Goal: Task Accomplishment & Management: Complete application form

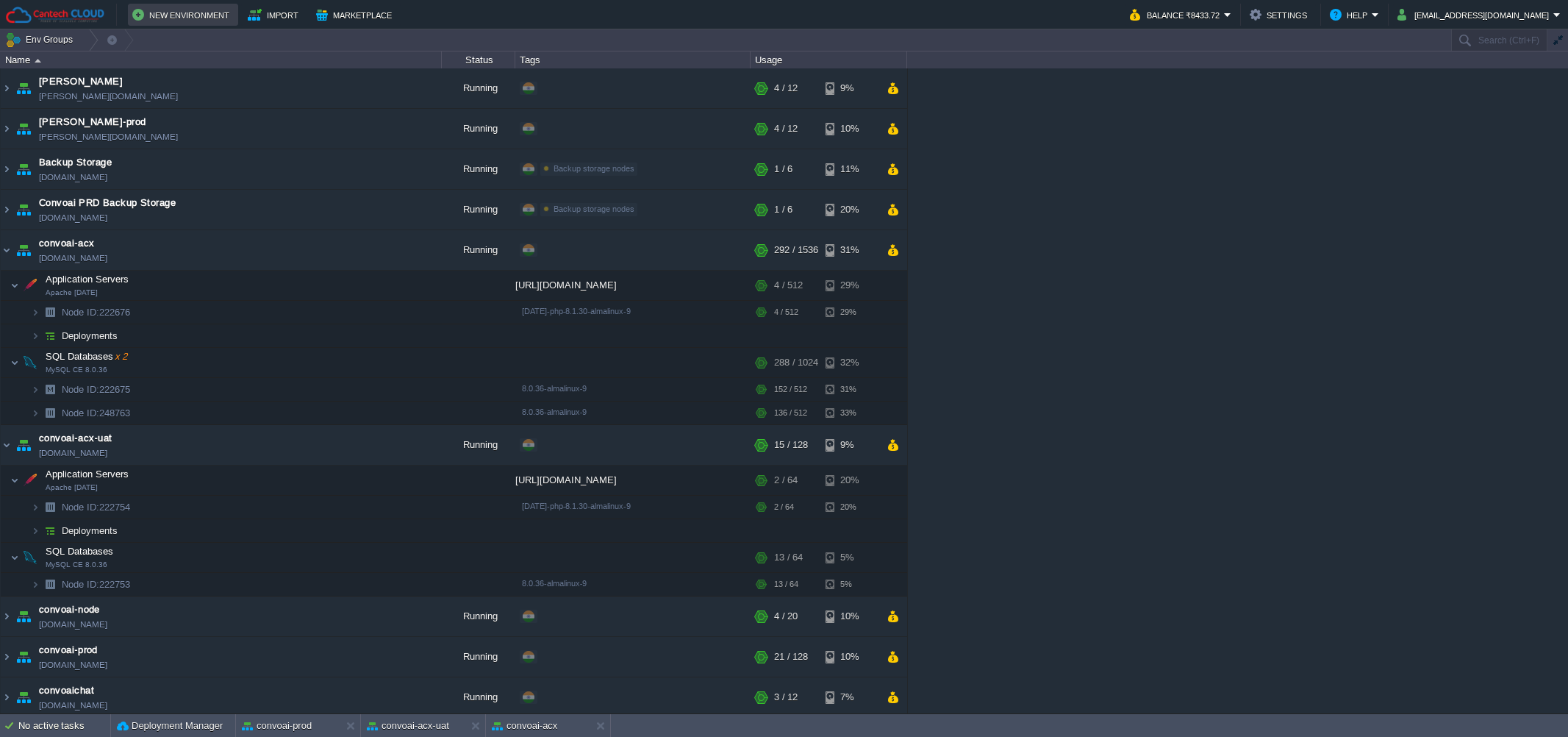
click at [175, 10] on button "New Environment" at bounding box center [183, 15] width 102 height 17
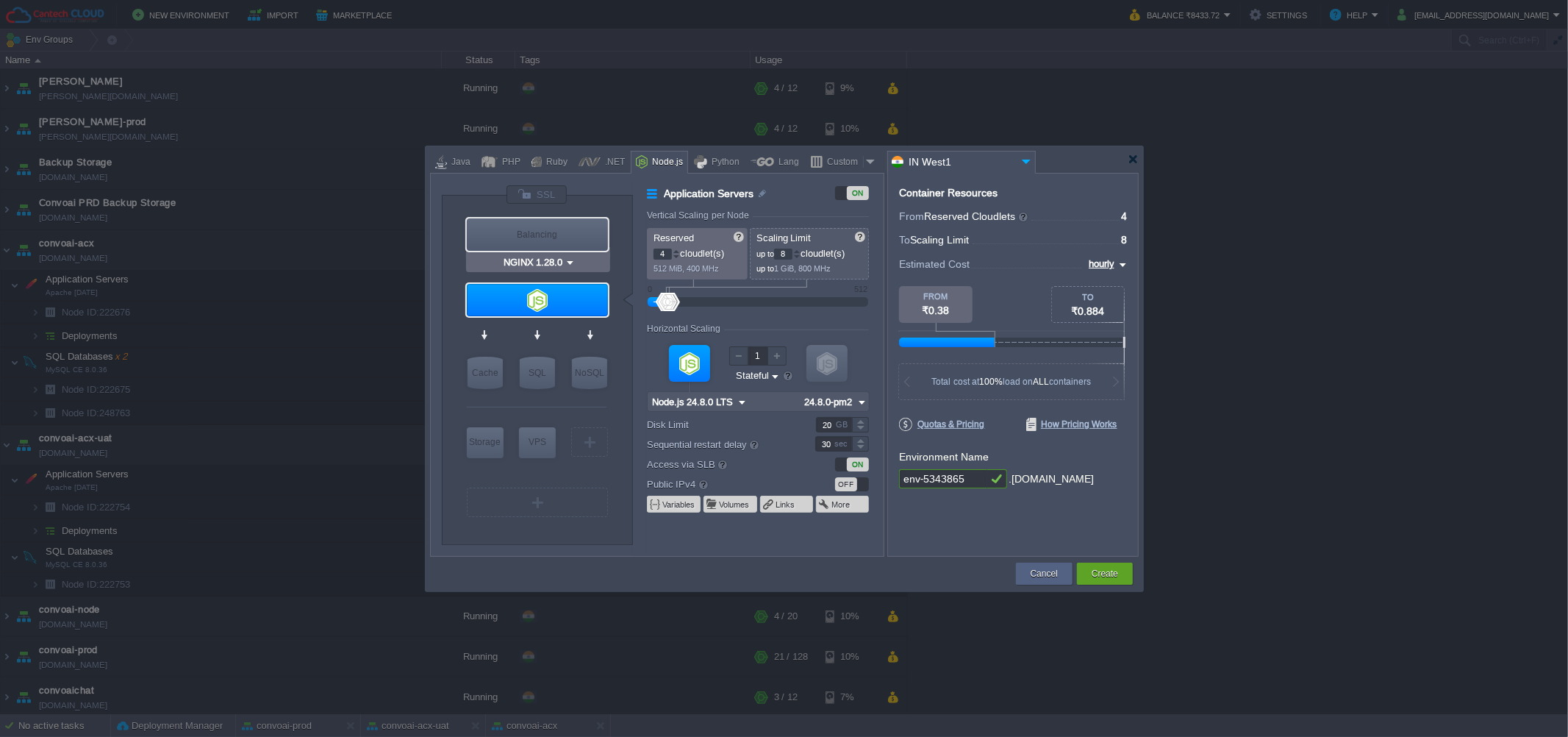
click at [539, 236] on div "Balancing" at bounding box center [537, 234] width 141 height 32
type input "Load Balancer"
type input "1"
type input "4"
type input "NGINX 1.28.0"
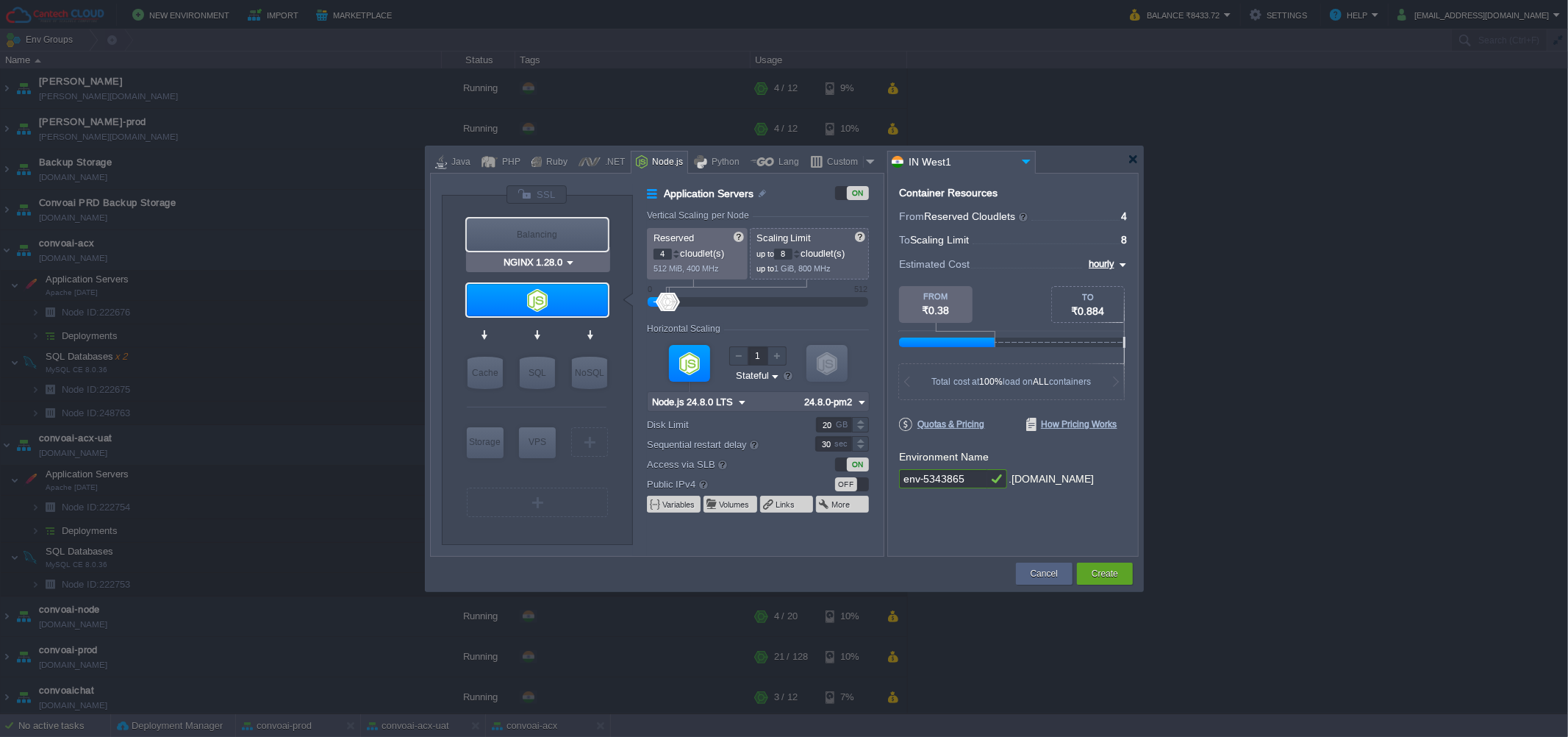
type input "1.28.0-almalinux-9"
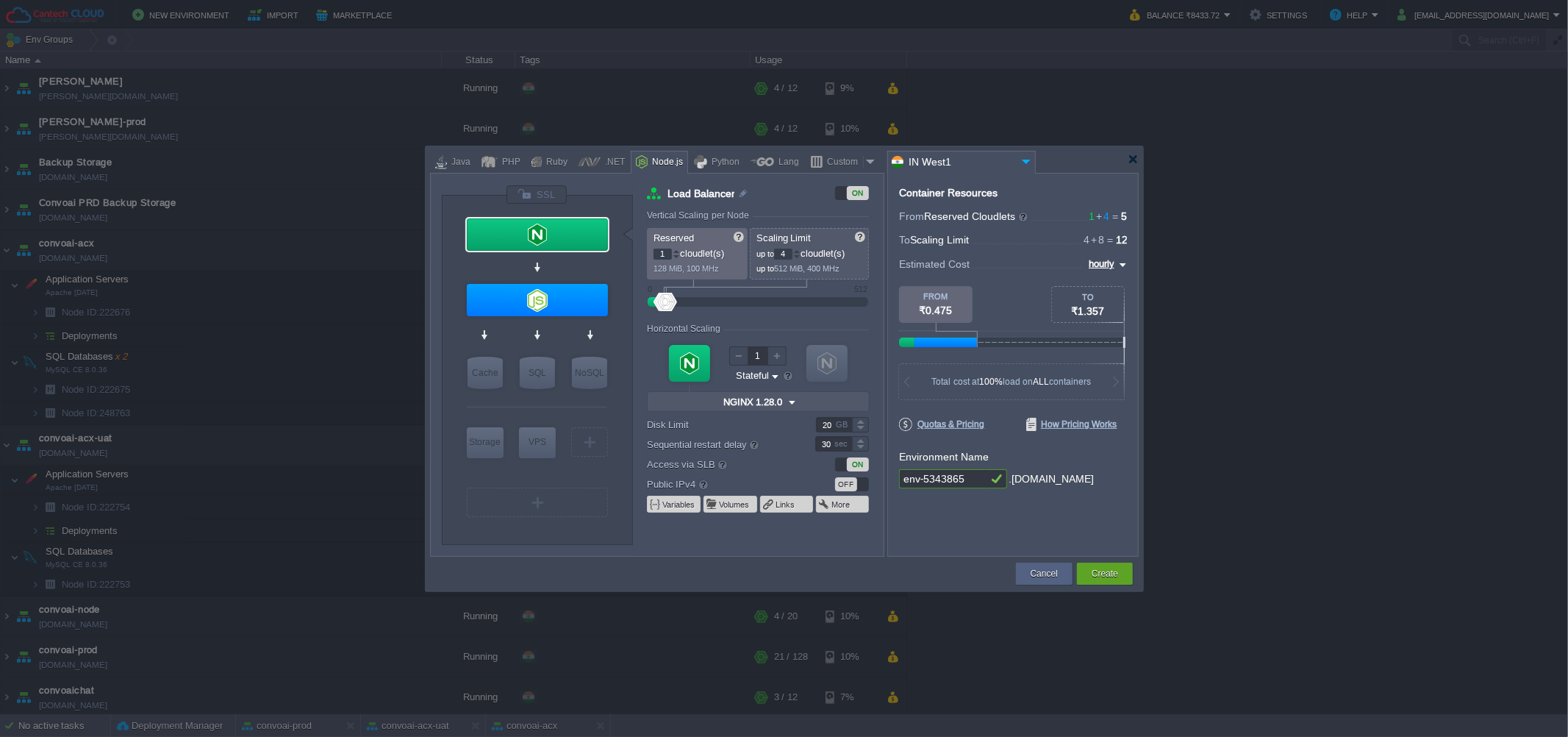
type input "MariaDB 12.0.2"
click at [527, 369] on div "SQL" at bounding box center [537, 372] width 36 height 32
type input "SQL Databases"
type input "4"
type input "6"
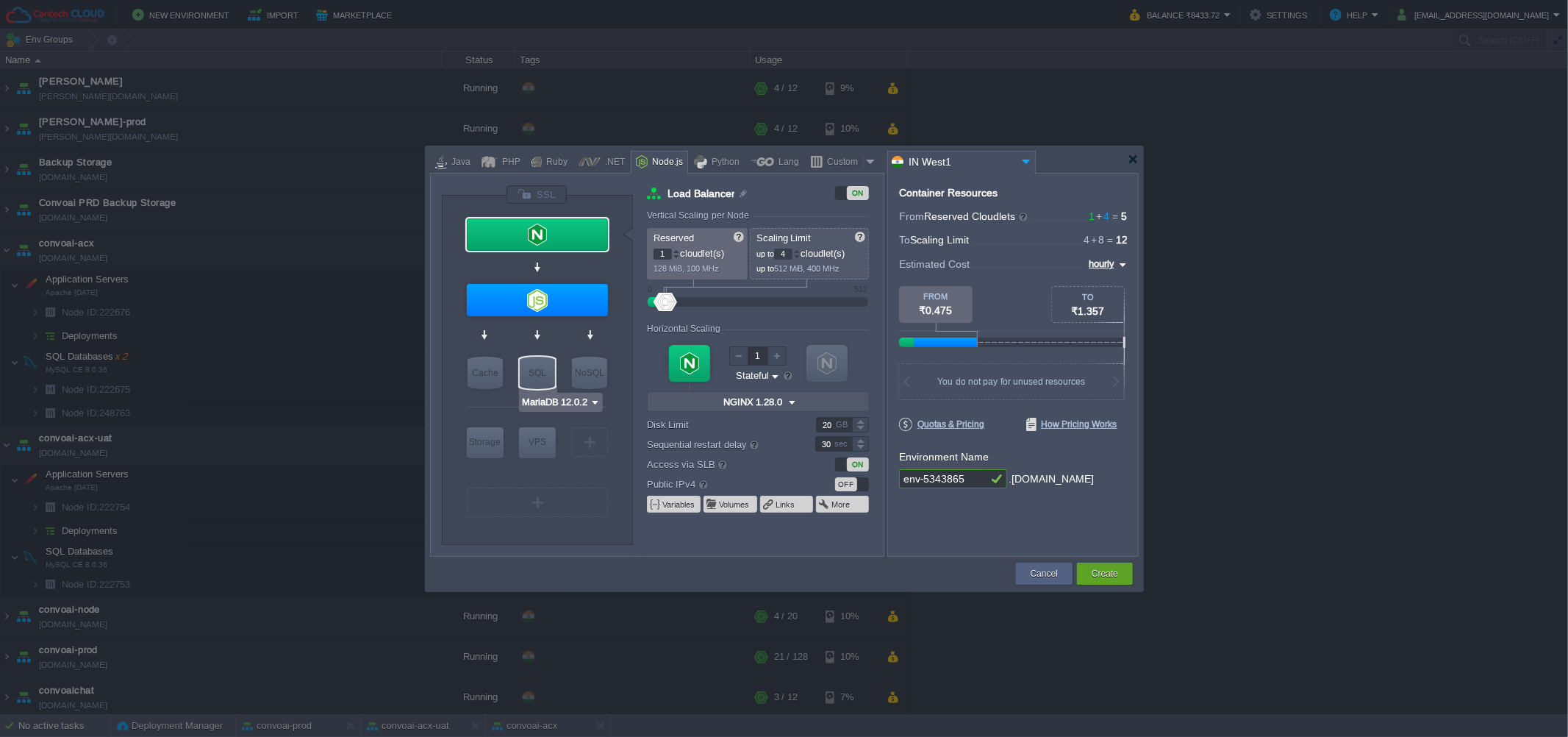
type input "MariaDB 12.0.2"
type input "12.0.2-almalinux-9"
type input "Stateless"
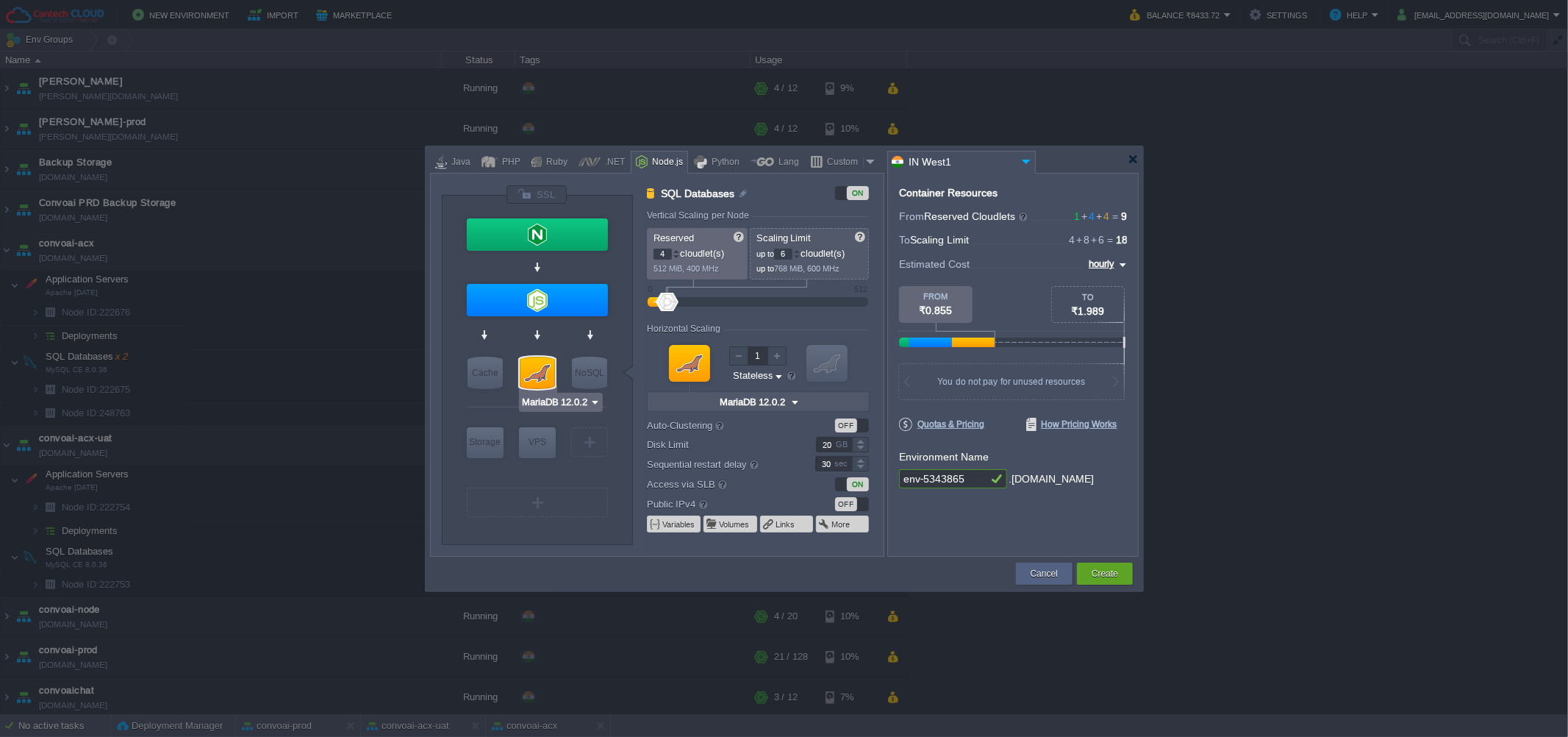
click at [556, 403] on input "MariaDB 12.0.2" at bounding box center [555, 402] width 69 height 15
click at [568, 438] on div "MySQL CE" at bounding box center [562, 440] width 80 height 17
type input "MySQL CE 9.3.0"
type input "9.3.0-almalinux-9"
click at [583, 398] on input "Redis 7.2.4" at bounding box center [571, 402] width 50 height 15
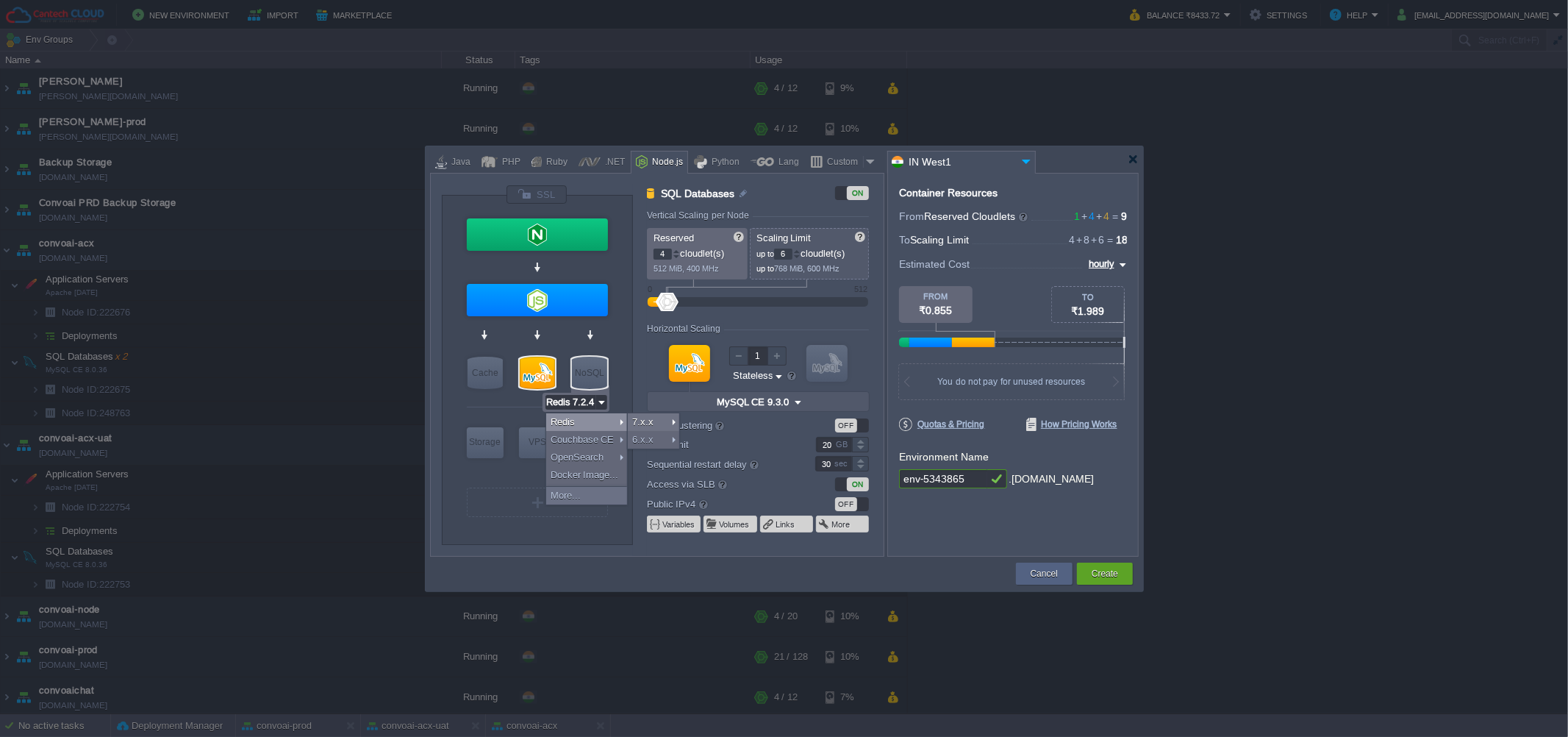
click at [528, 365] on div at bounding box center [537, 372] width 36 height 32
type input "MySQL CE 9.3.0"
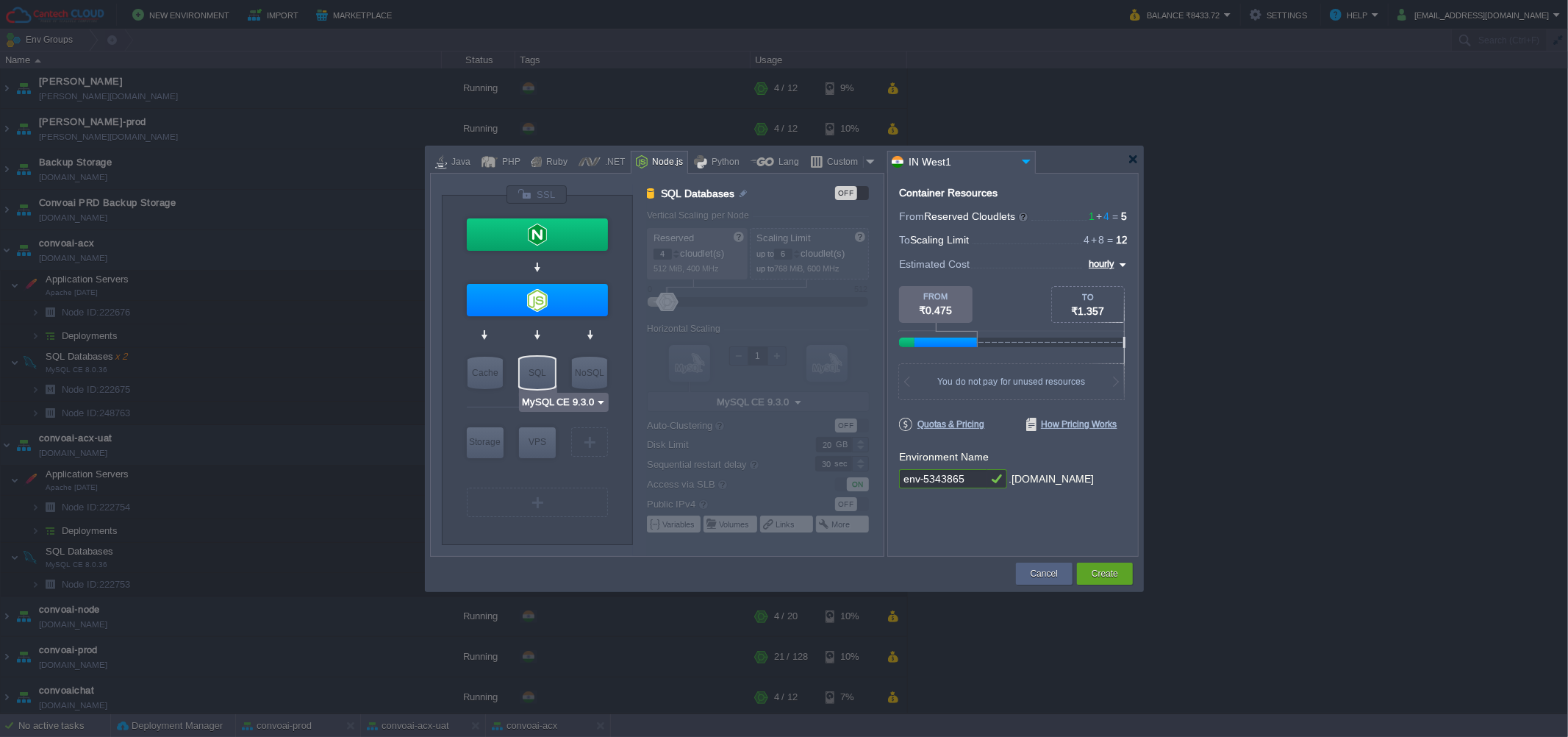
click at [547, 409] on input "MySQL CE 9.3.0" at bounding box center [558, 402] width 74 height 15
click at [534, 368] on div "SQL" at bounding box center [537, 372] width 36 height 32
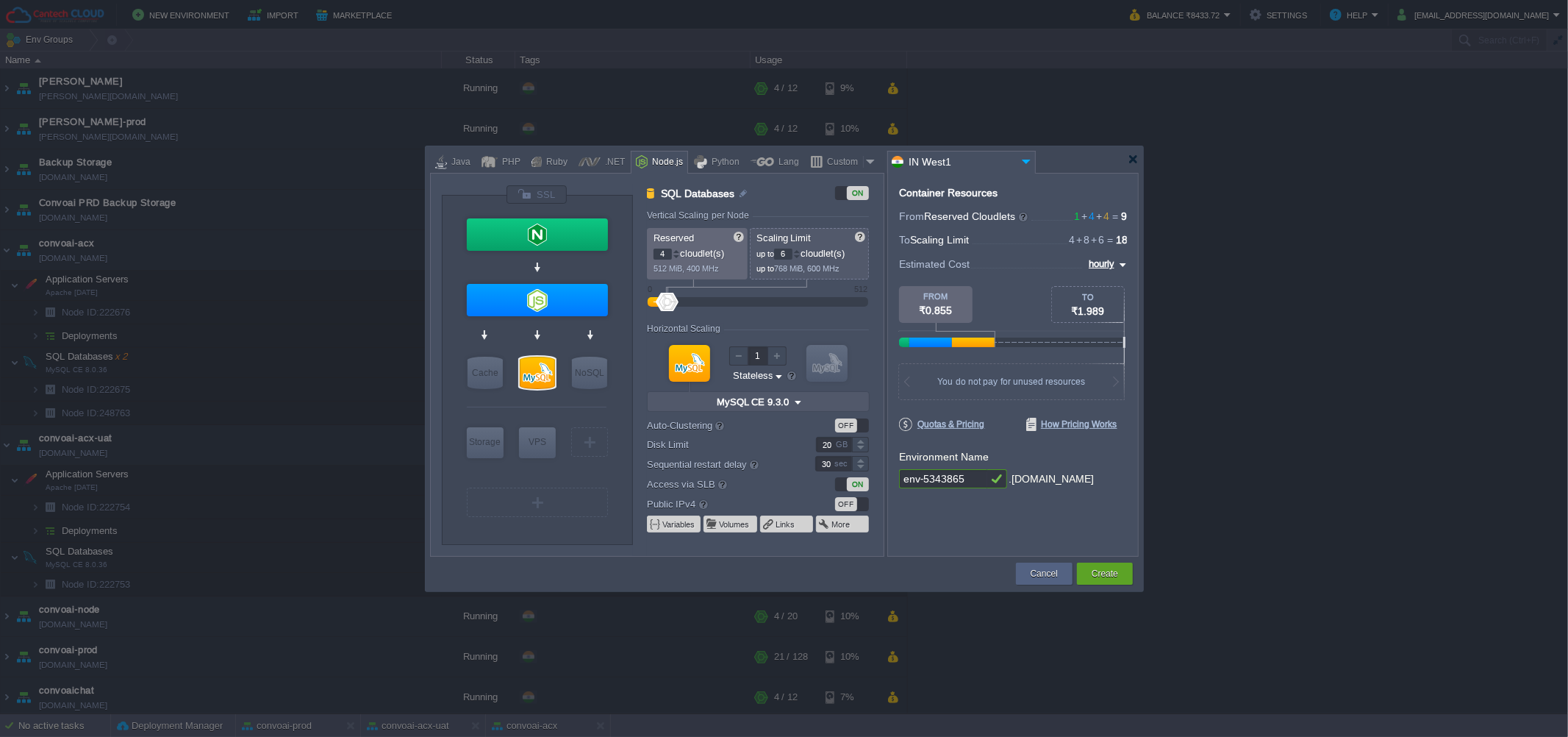
click at [960, 475] on input "env-5343865" at bounding box center [943, 479] width 89 height 19
type input "n8n"
click at [959, 506] on div "Container Resources From Reserved Cloudlets 1 + 4 + 4 ... = 9 not added To Scal…" at bounding box center [1013, 365] width 251 height 384
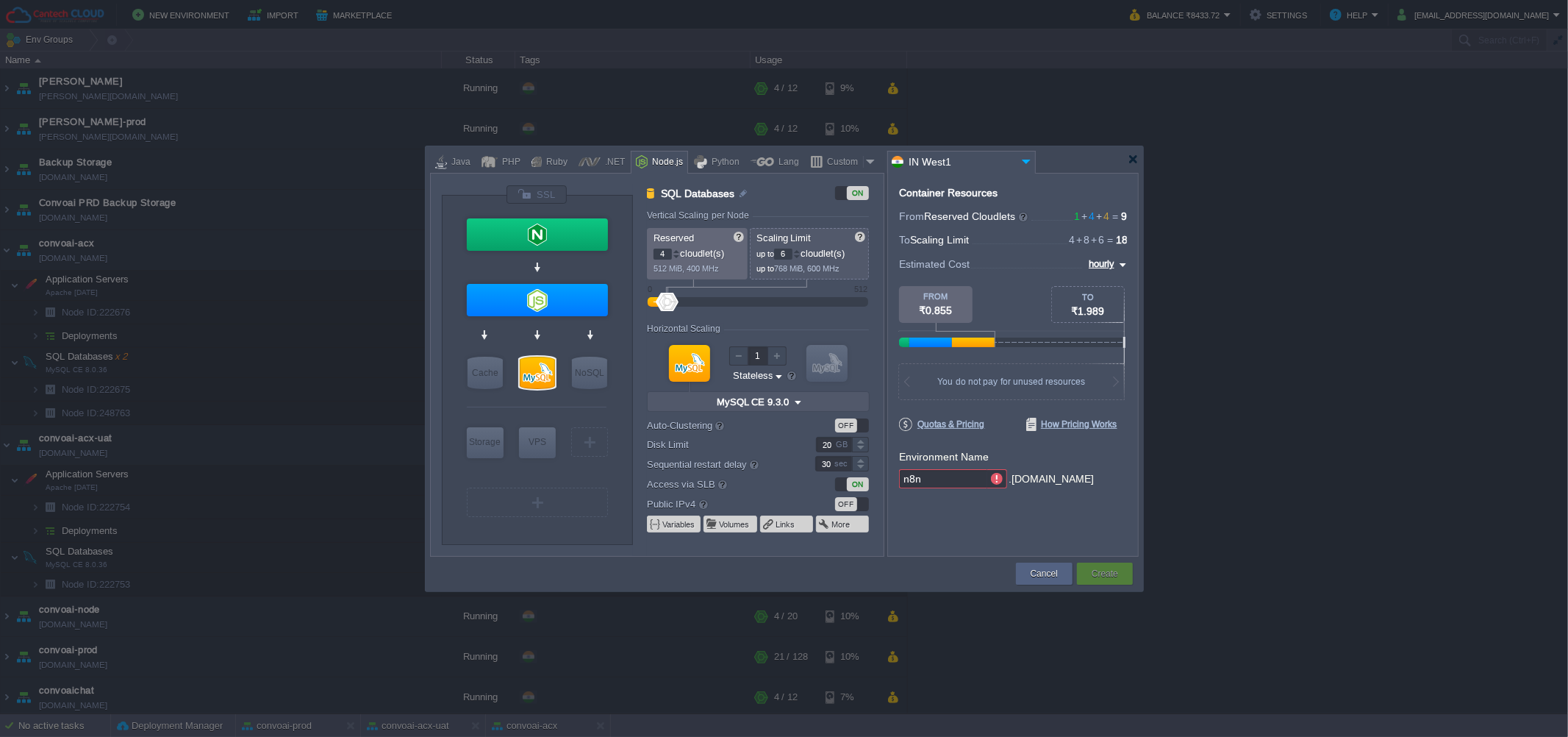
drag, startPoint x: 980, startPoint y: 471, endPoint x: 1000, endPoint y: 483, distance: 23.3
click at [994, 480] on div "n8n .[DOMAIN_NAME]" at bounding box center [1013, 479] width 228 height 20
click at [997, 480] on div at bounding box center [997, 479] width 20 height 19
click at [937, 478] on input "n8n" at bounding box center [943, 479] width 89 height 19
type input "Node.js 24.8.0 LTS"
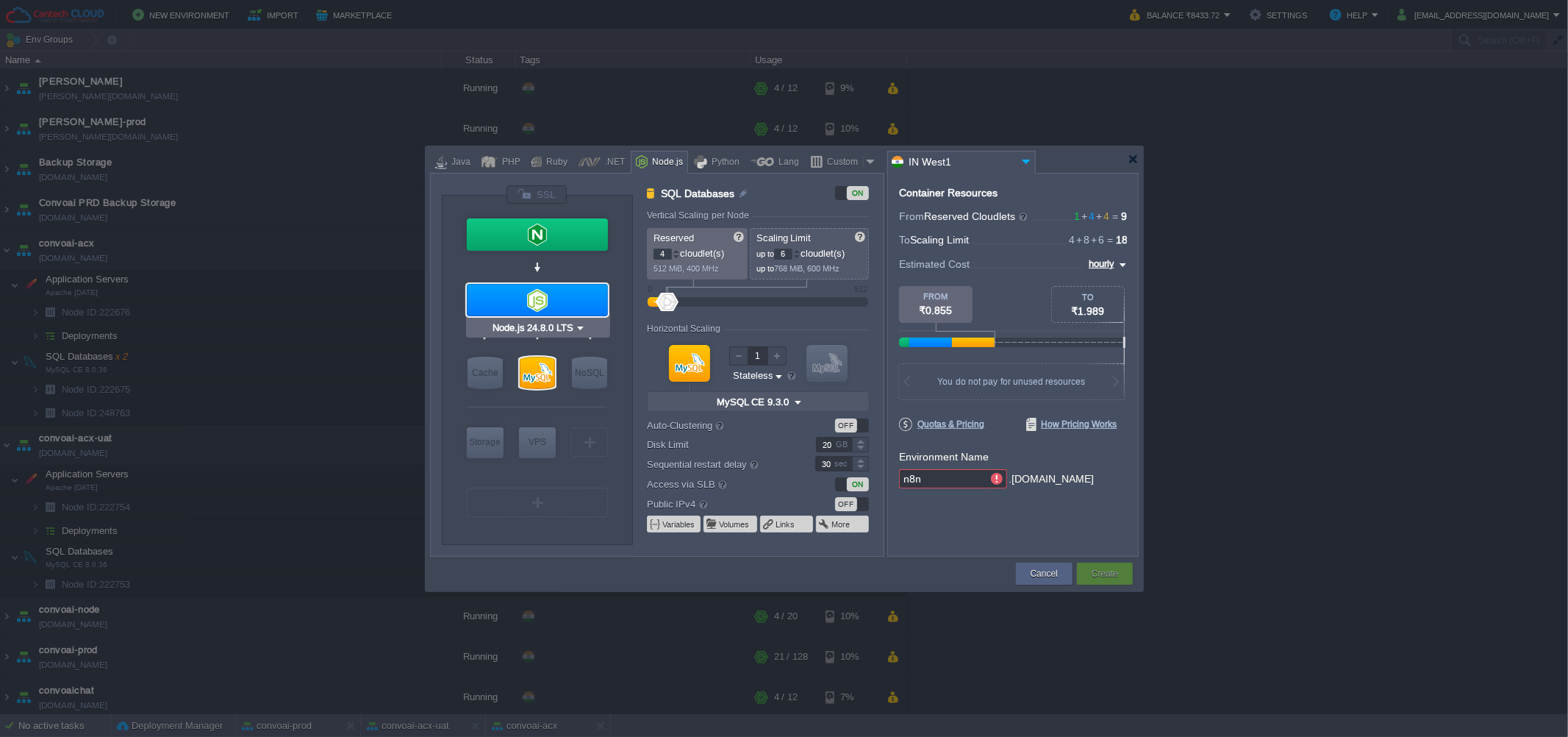
click at [530, 298] on div at bounding box center [537, 300] width 141 height 32
type input "Application Servers"
type input "8"
type input "Node.js 24.8.0 LTS"
type input "24.8.0-pm2"
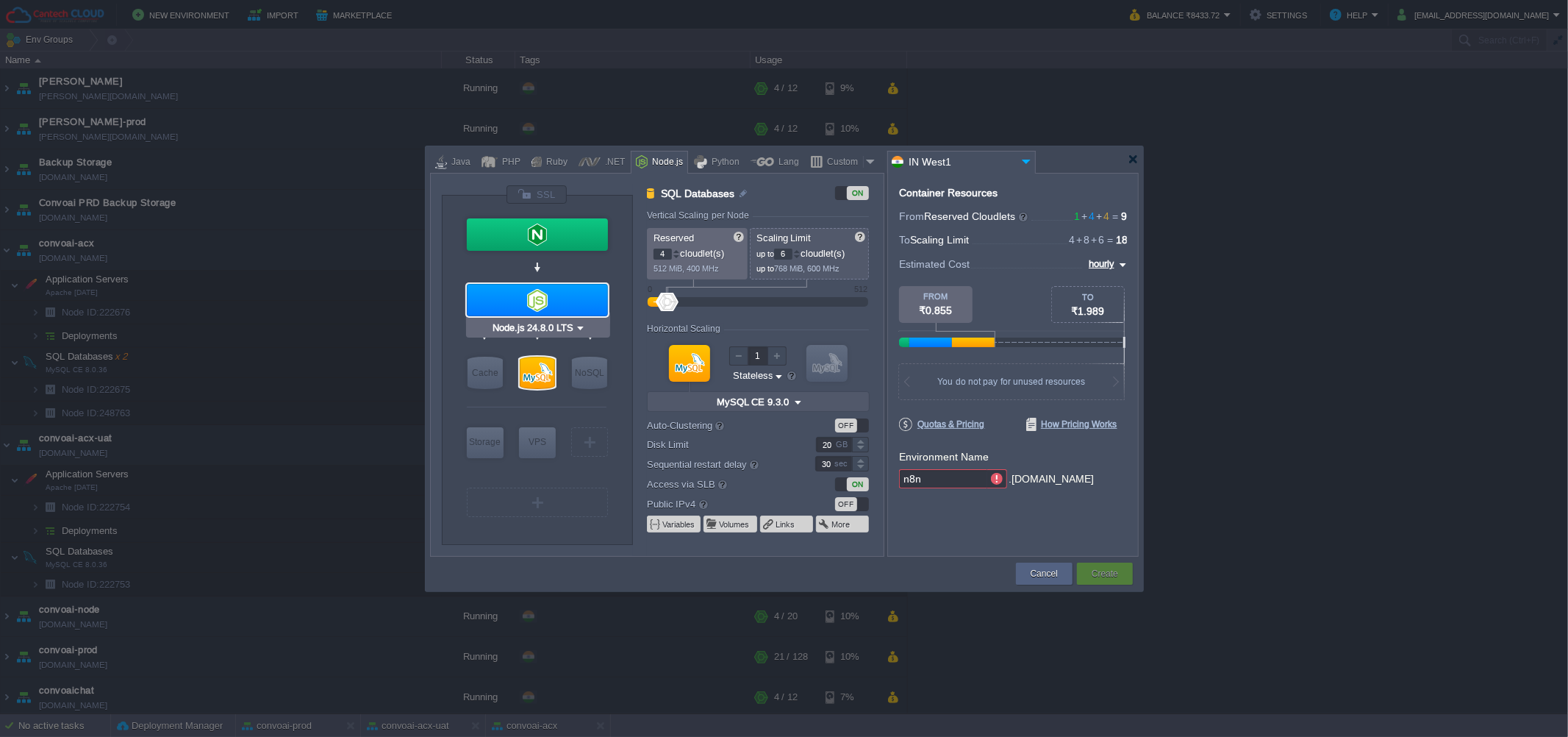
type input "Stateful"
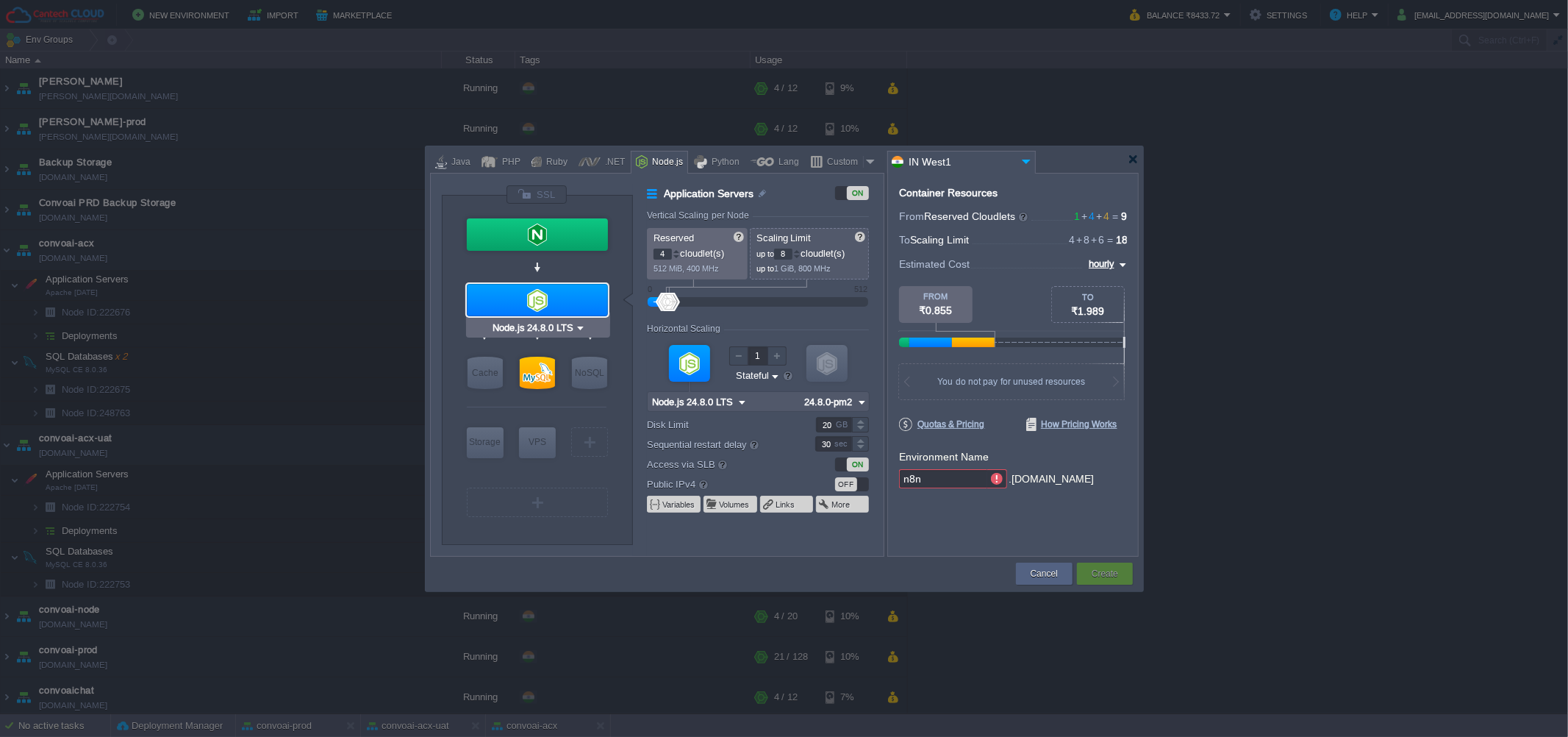
type input "NGINX 1.28.0"
click at [527, 233] on div at bounding box center [537, 234] width 141 height 32
type input "Load Balancer"
type input "1"
type input "4"
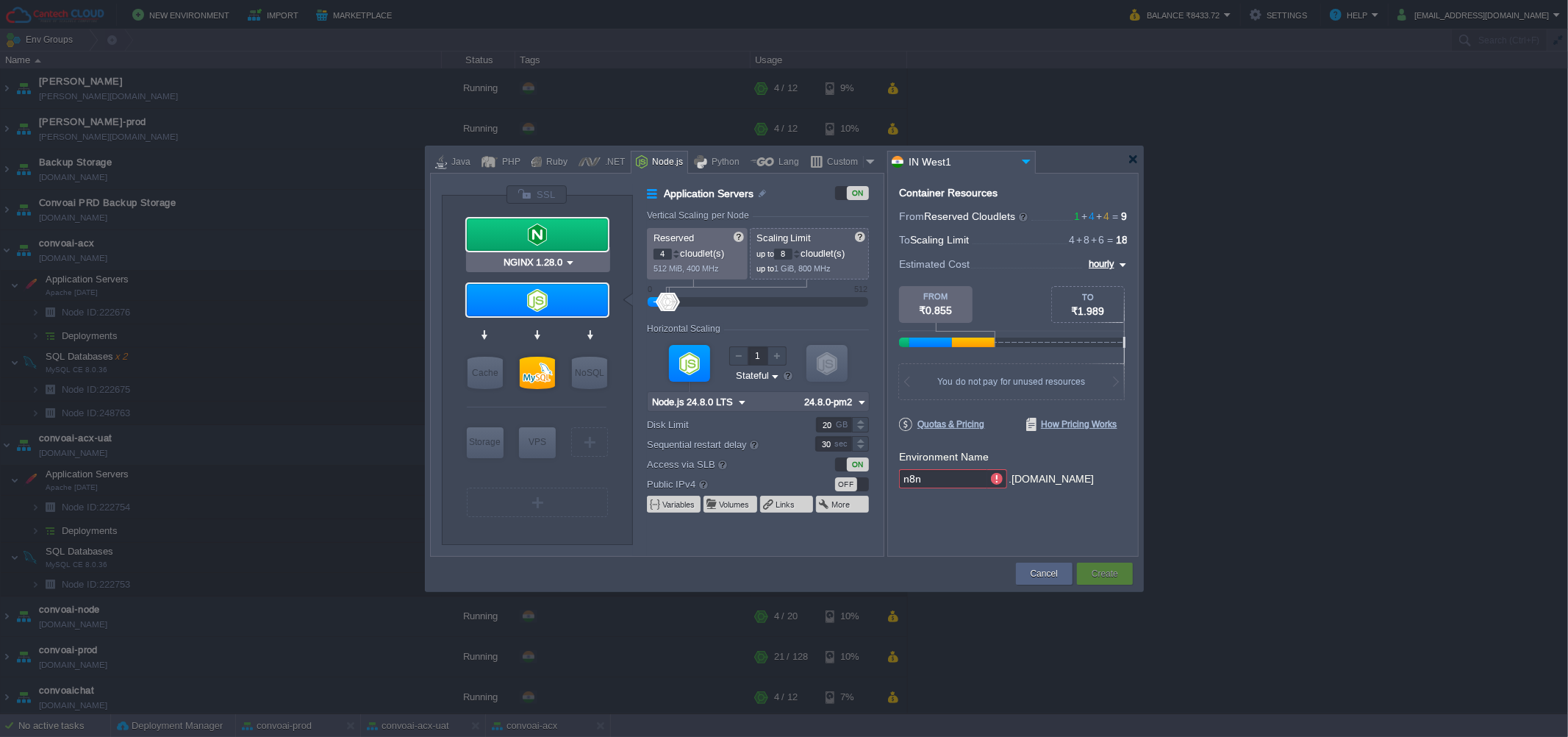
type input "NGINX 1.28.0"
type input "1.28.0-almalinux-9"
type input "Node.js 24.8.0 LTS"
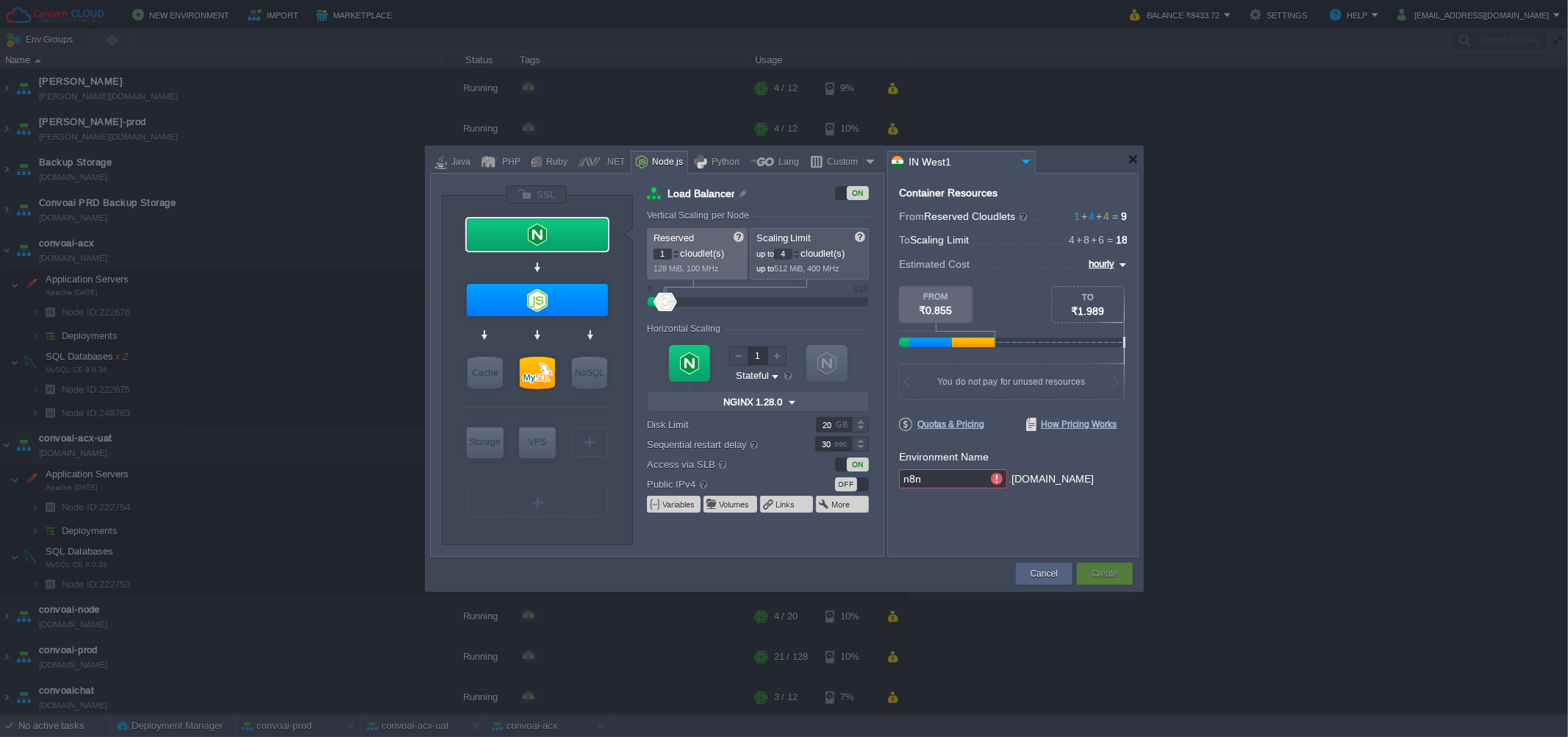
click at [861, 476] on div "OFF" at bounding box center [834, 483] width 71 height 16
click at [851, 485] on div "OFF" at bounding box center [846, 484] width 22 height 14
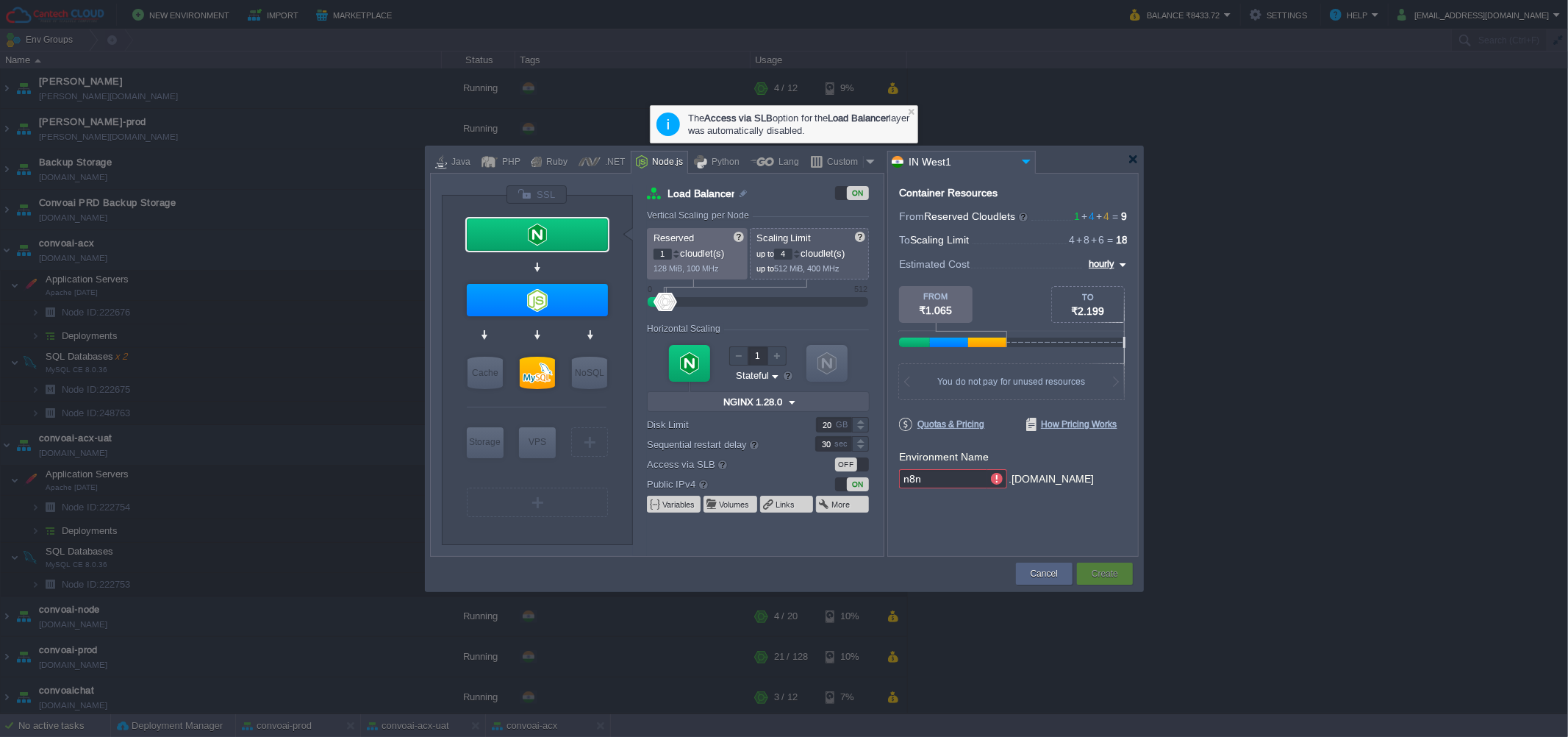
click at [851, 468] on div "OFF" at bounding box center [846, 464] width 22 height 14
click at [501, 302] on div at bounding box center [537, 300] width 141 height 32
type input "Application Servers"
type input "4"
type input "8"
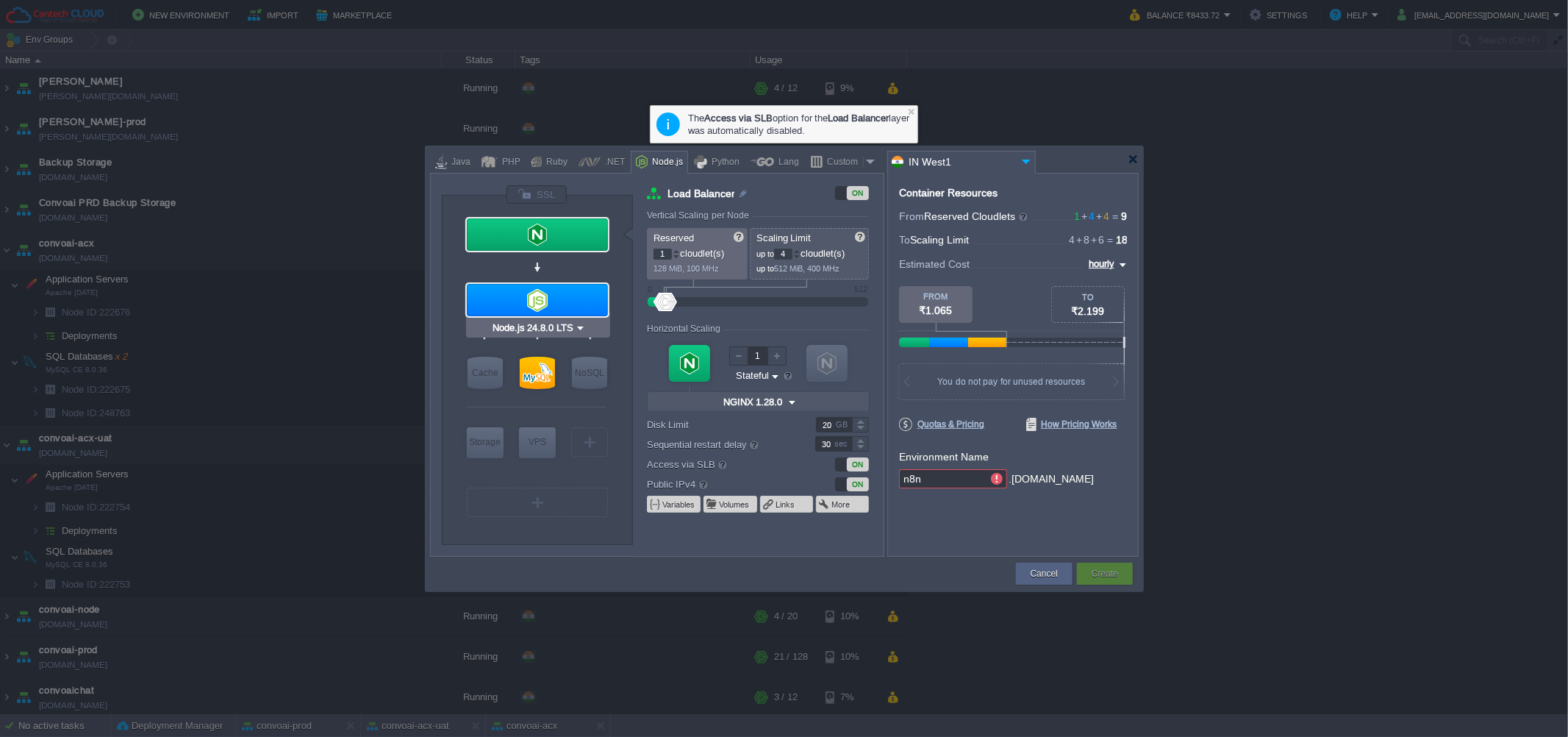
type input "Node.js 24.8.0 LTS"
type input "24.8.0-pm2"
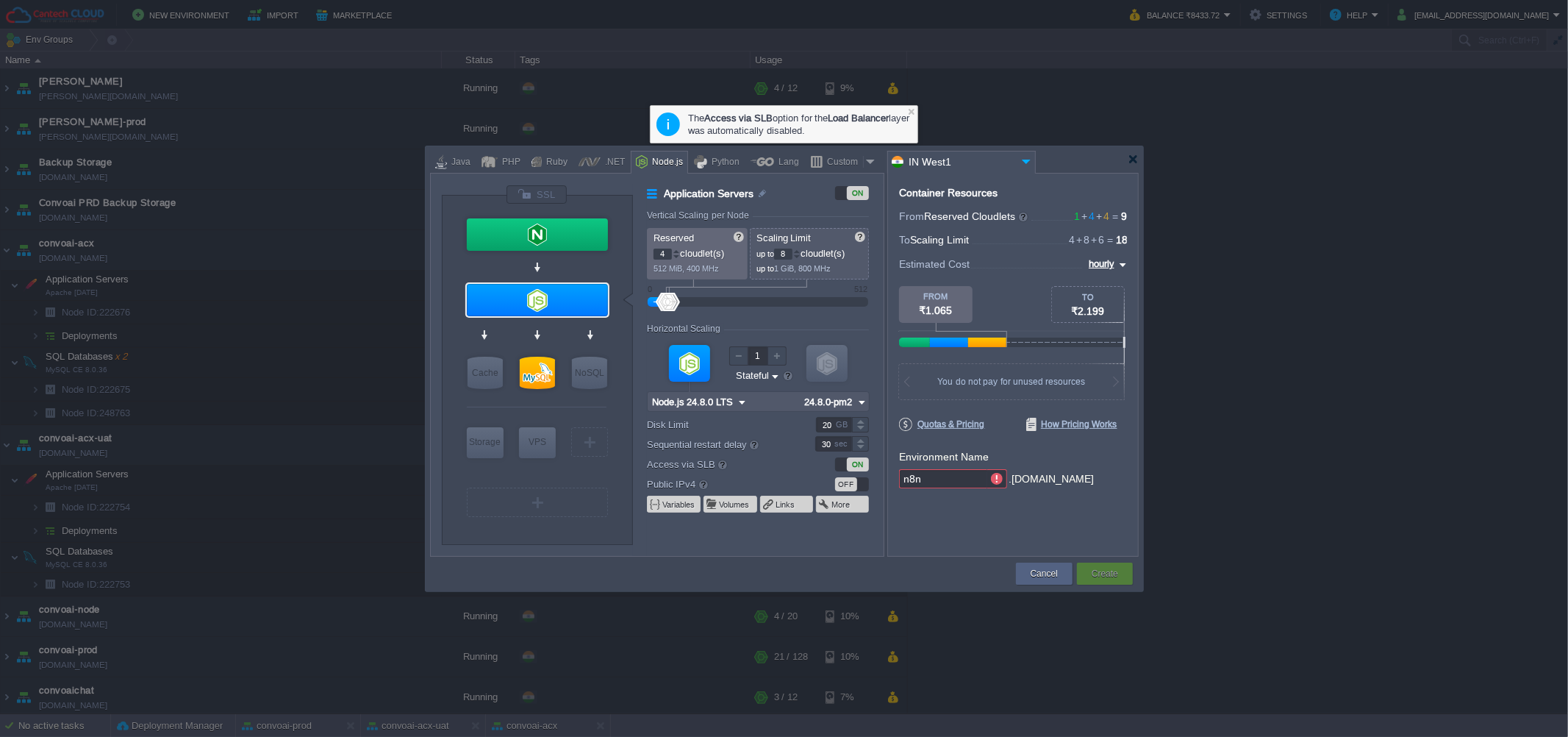
click at [944, 482] on input "n8n" at bounding box center [943, 479] width 89 height 19
click at [993, 476] on div at bounding box center [997, 479] width 20 height 19
click at [977, 479] on input "n8nflow" at bounding box center [943, 479] width 89 height 19
type input "n8nworkflow"
click at [1093, 568] on button "Create" at bounding box center [1105, 573] width 26 height 15
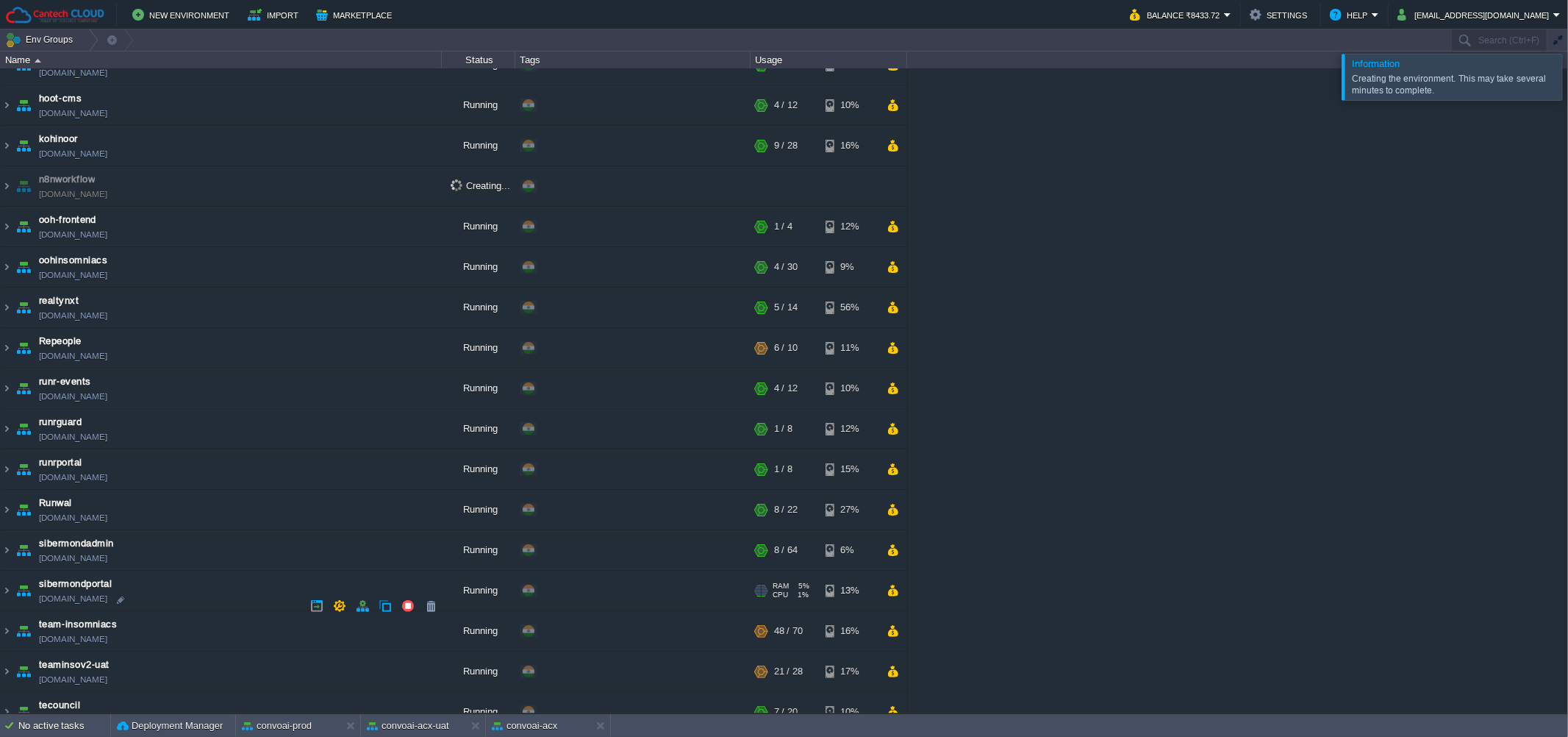
scroll to position [822, 0]
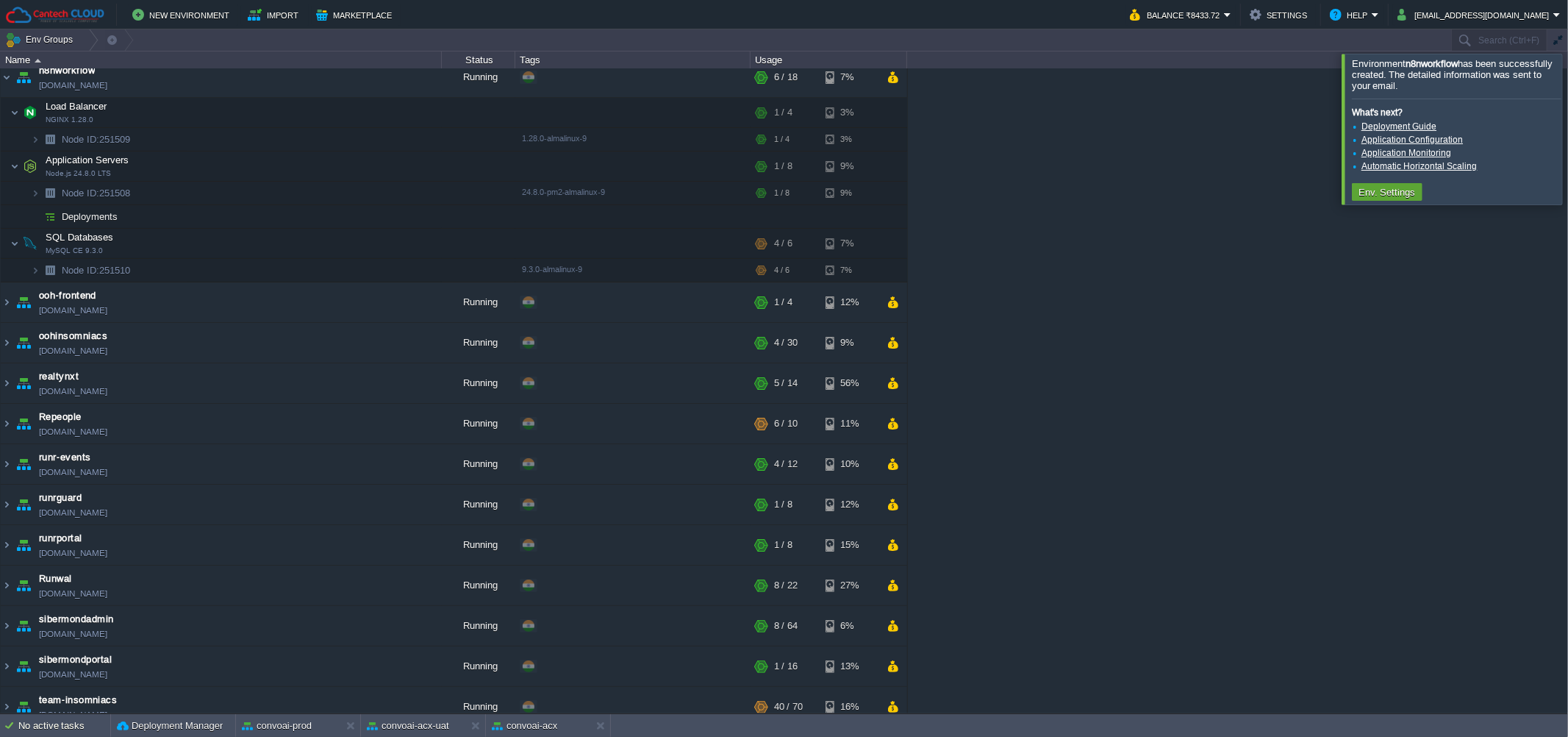
click at [1567, 143] on div at bounding box center [1586, 129] width 0 height 150
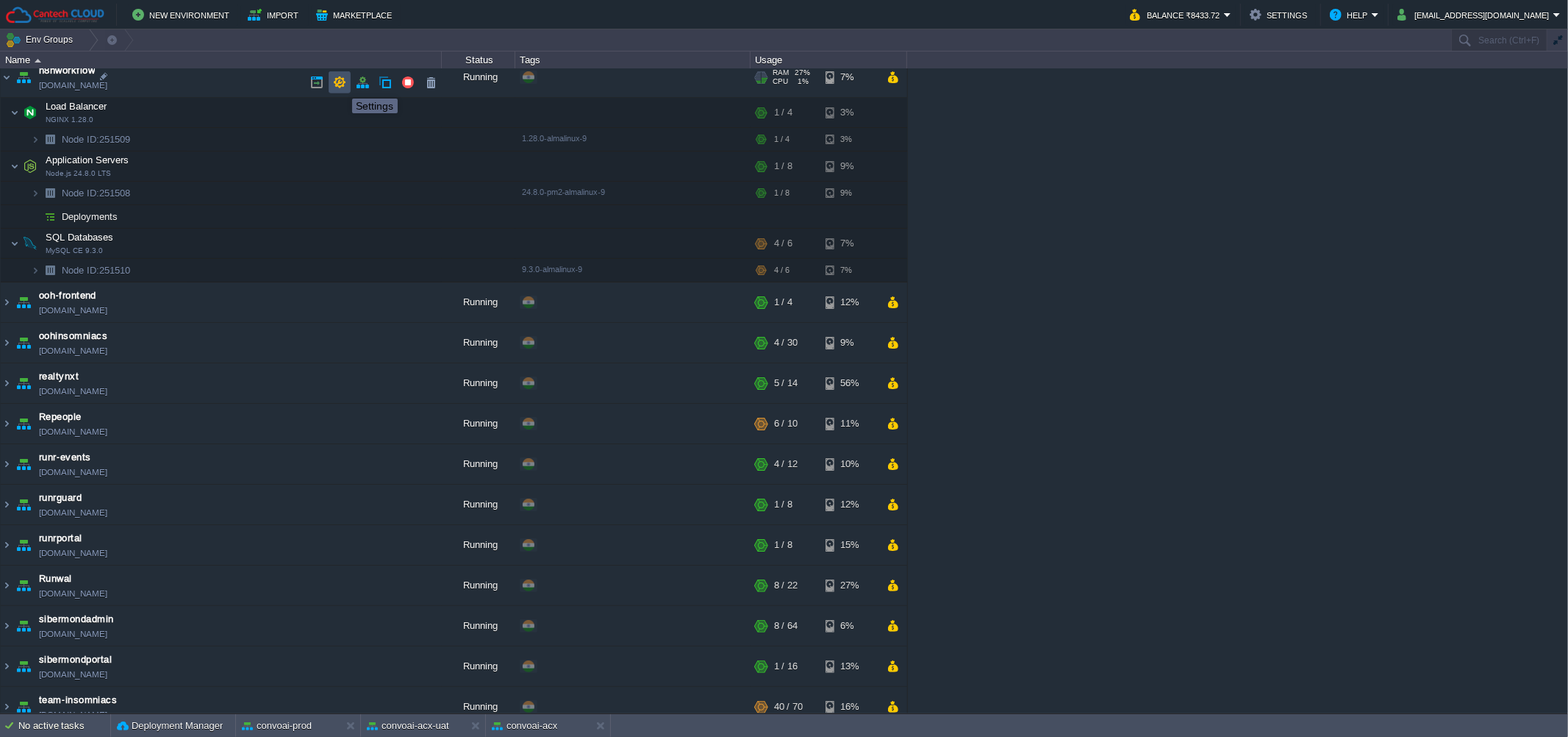
click at [341, 85] on button "button" at bounding box center [339, 82] width 13 height 13
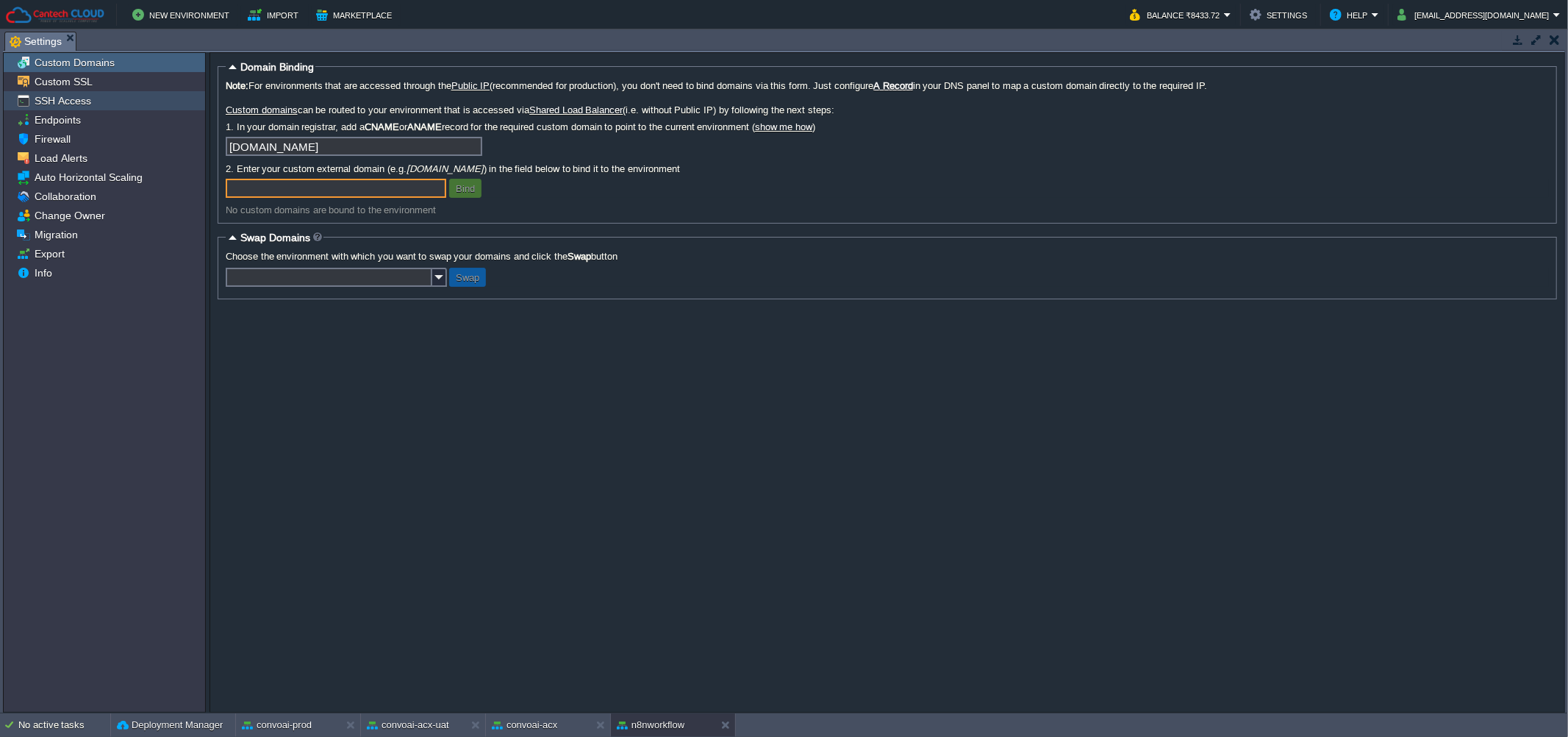
click at [91, 98] on span "SSH Access" at bounding box center [62, 100] width 62 height 13
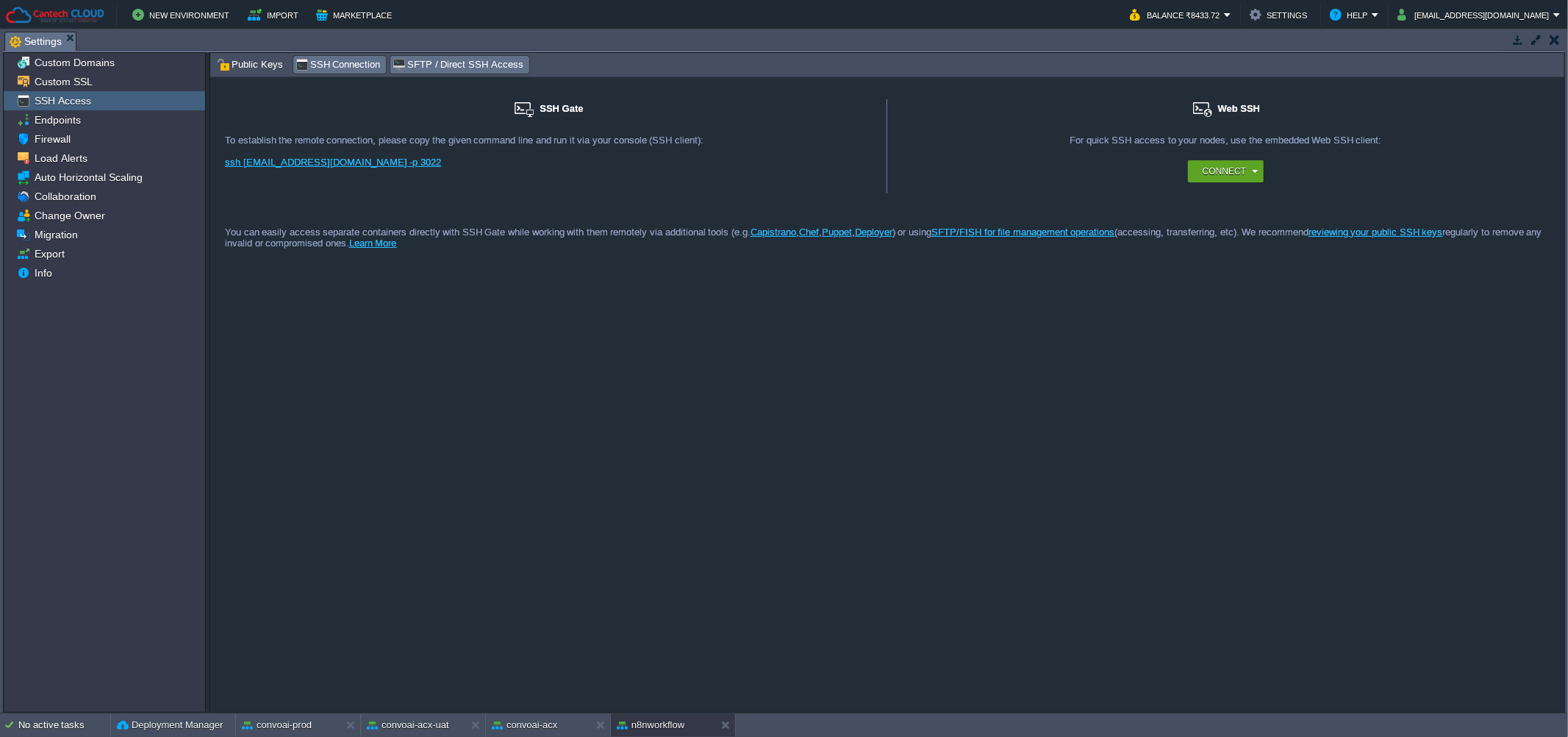
click at [424, 69] on span "SFTP / Direct SSH Access" at bounding box center [458, 64] width 130 height 17
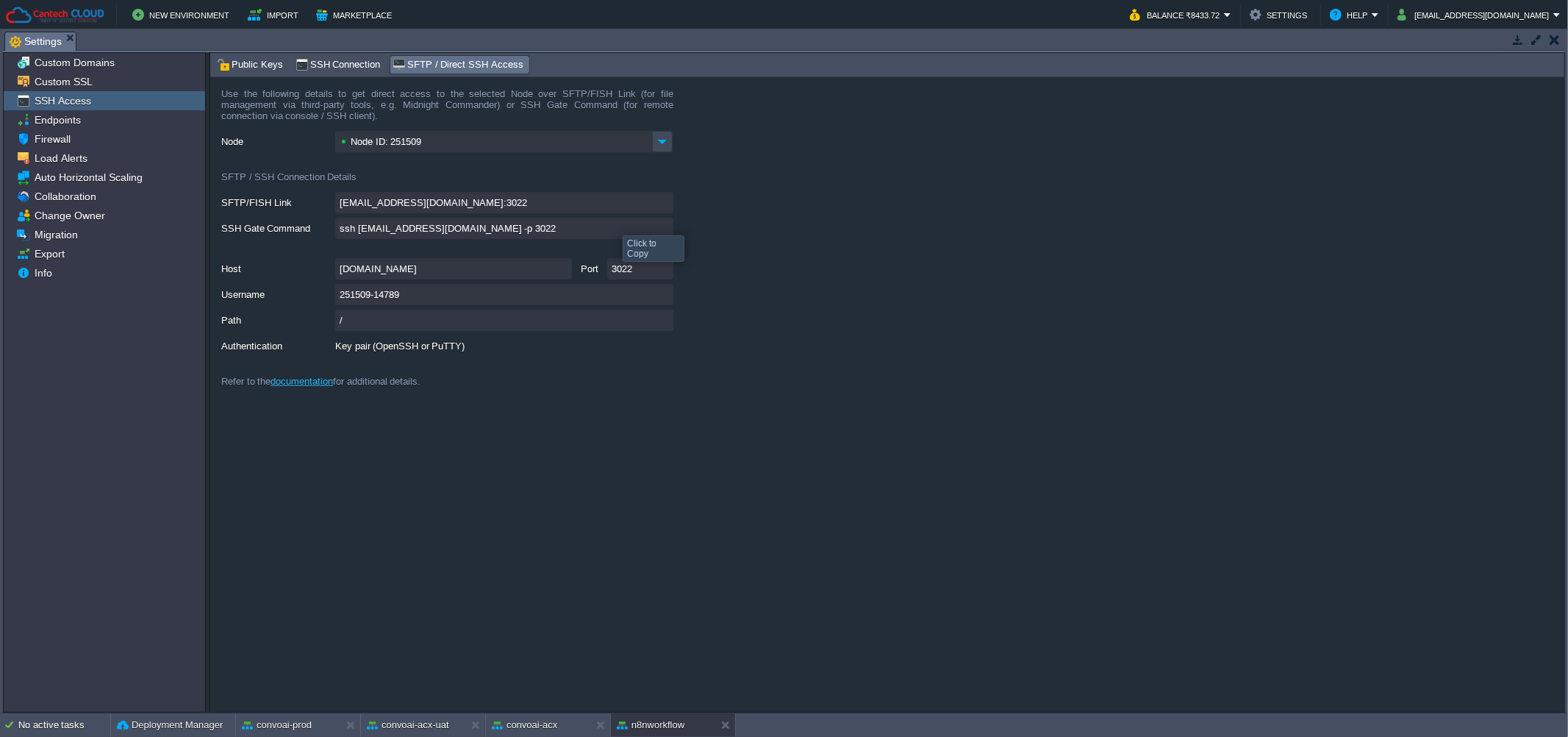
click at [659, 223] on input "ssh [EMAIL_ADDRESS][DOMAIN_NAME] -p 3022" at bounding box center [504, 228] width 338 height 22
click at [665, 227] on input "ssh [EMAIL_ADDRESS][DOMAIN_NAME] -p 3022" at bounding box center [504, 228] width 338 height 22
click at [646, 720] on button "n8nworkflow" at bounding box center [651, 725] width 68 height 15
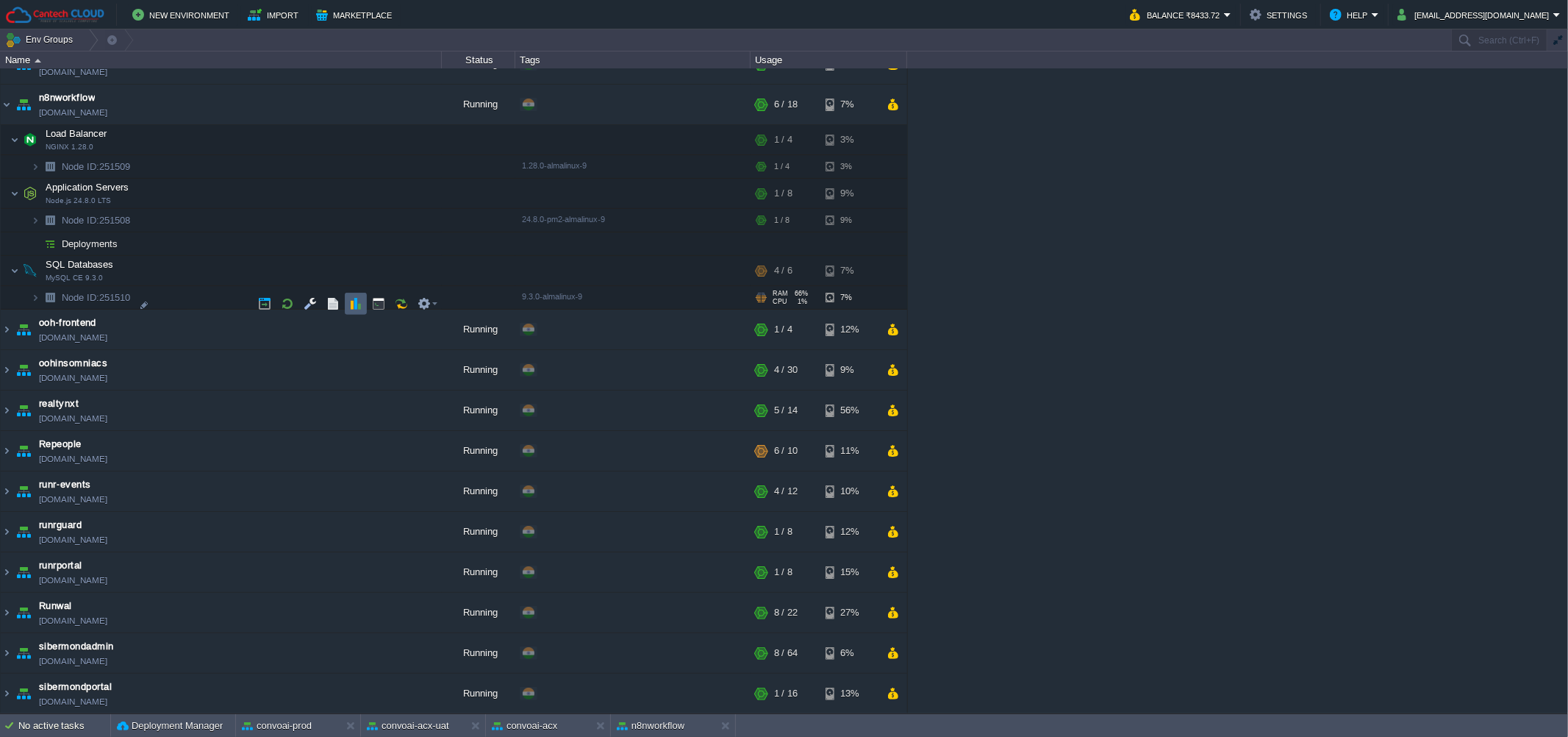
scroll to position [662, 0]
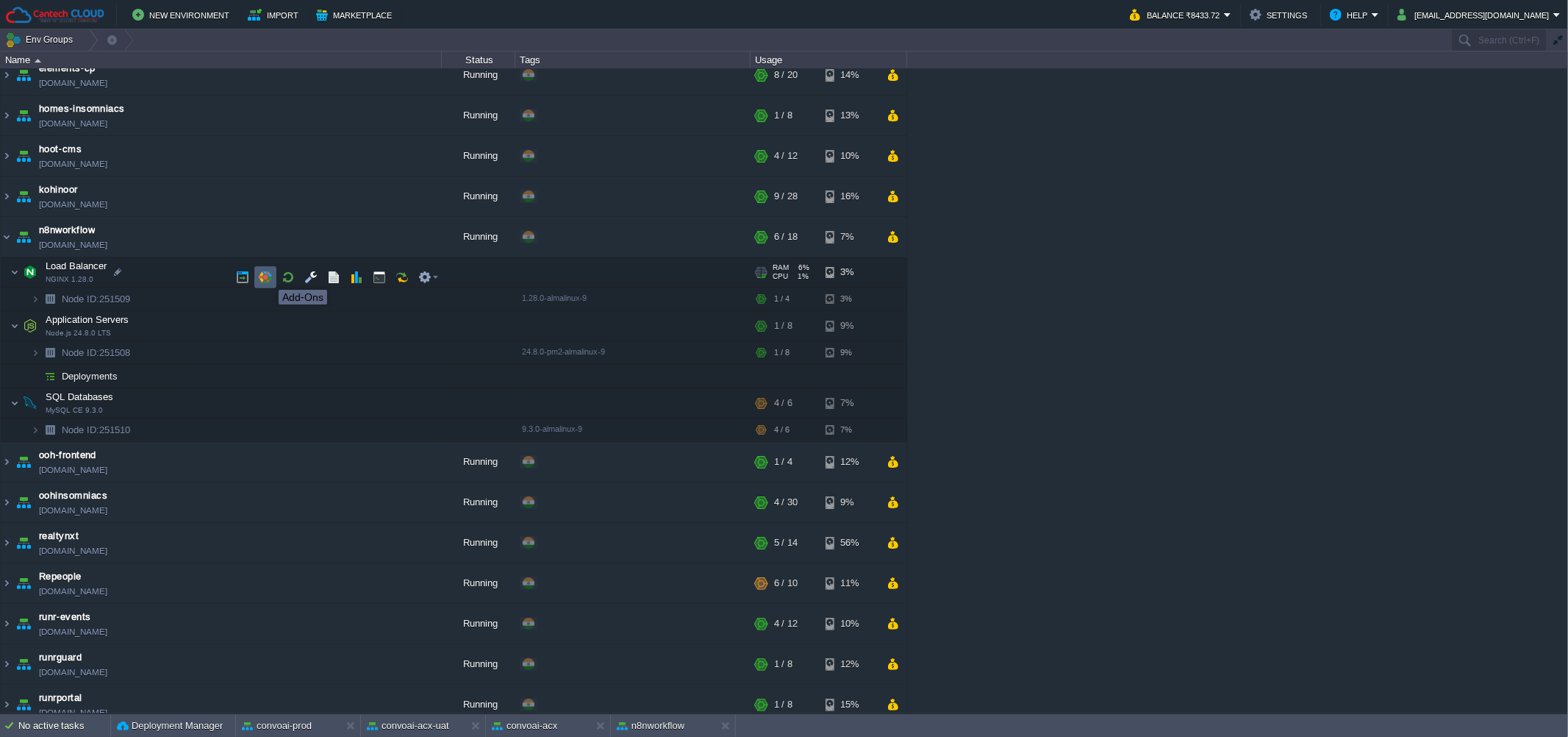
click at [268, 276] on button "button" at bounding box center [265, 276] width 13 height 13
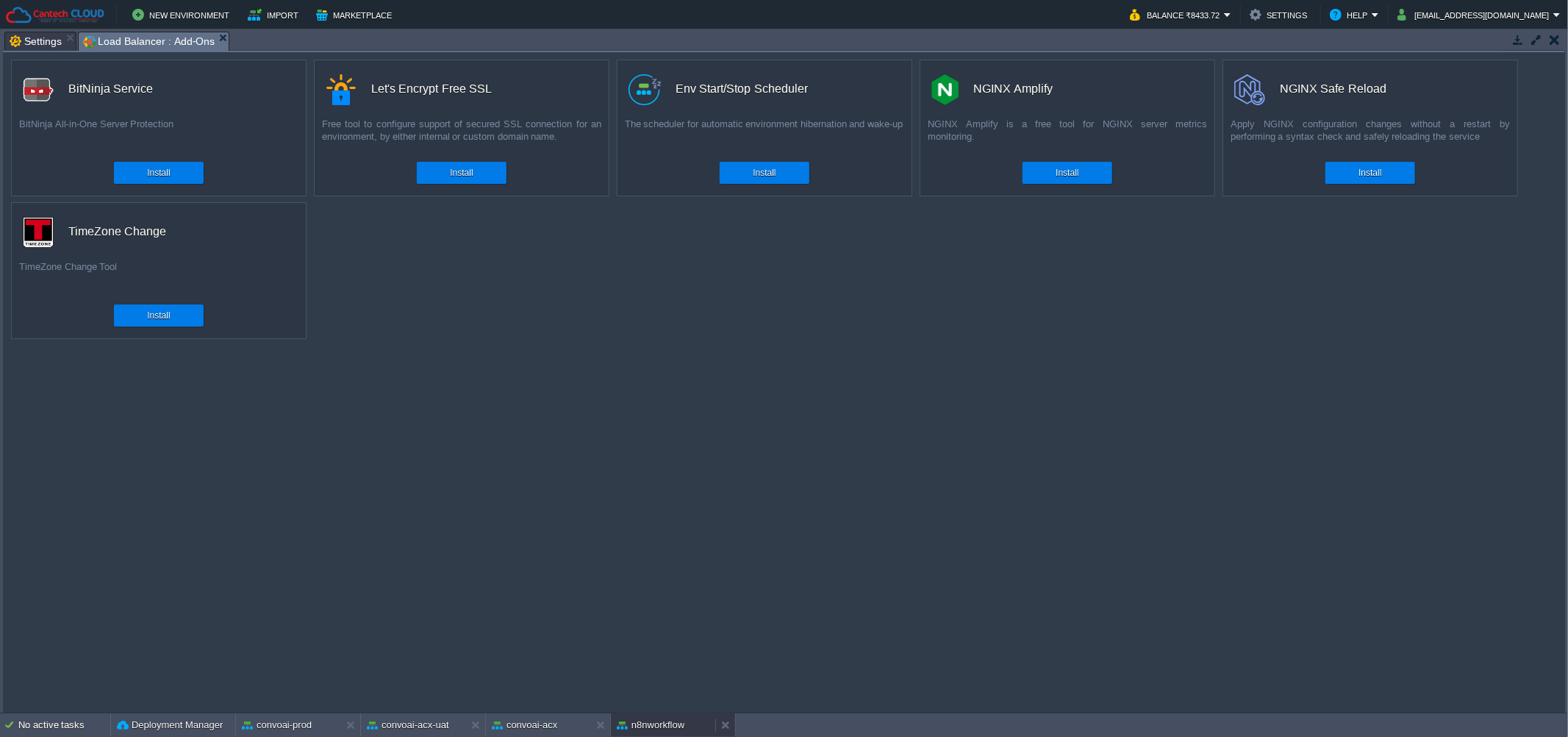
click at [639, 727] on button "n8nworkflow" at bounding box center [651, 725] width 68 height 15
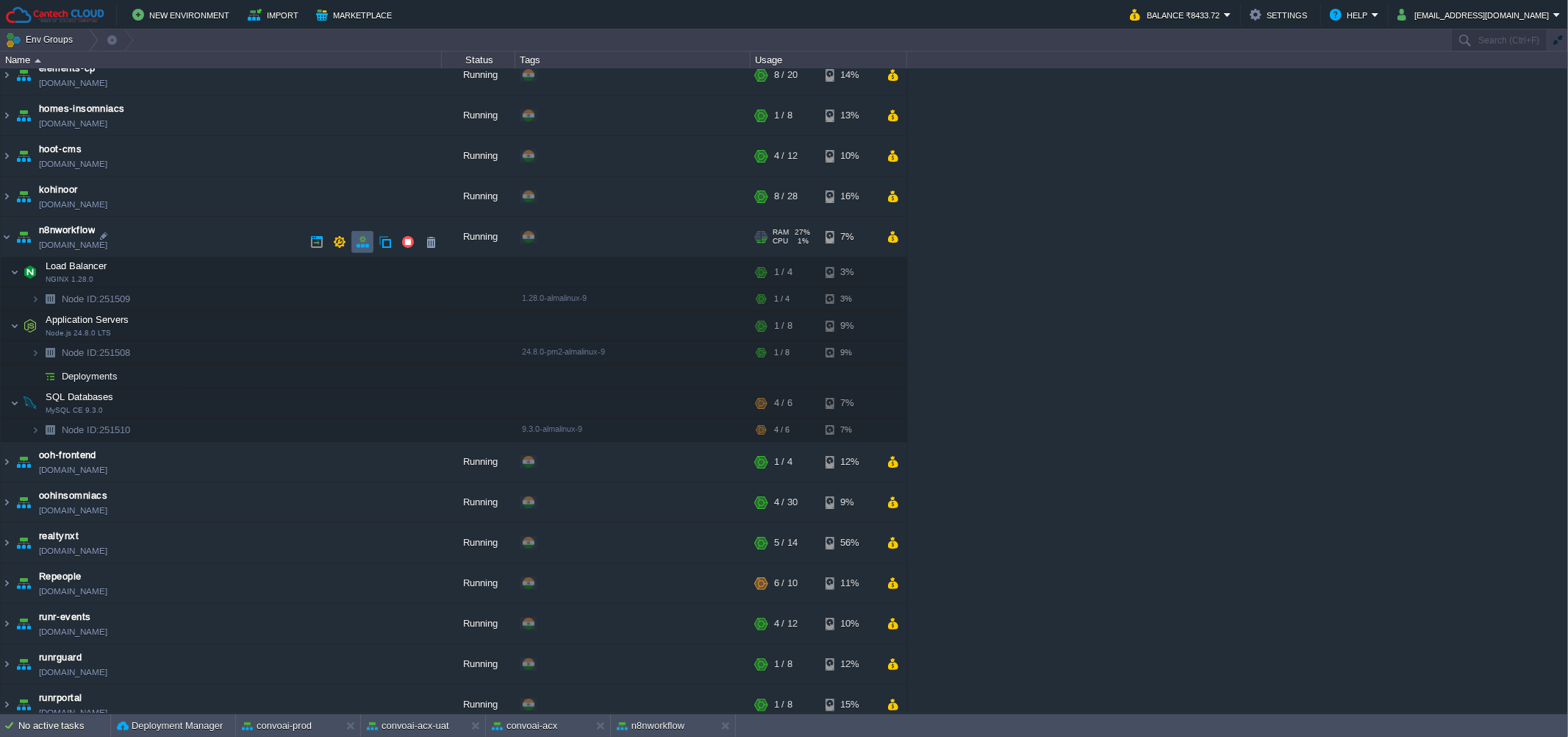
click at [363, 234] on td at bounding box center [362, 242] width 22 height 22
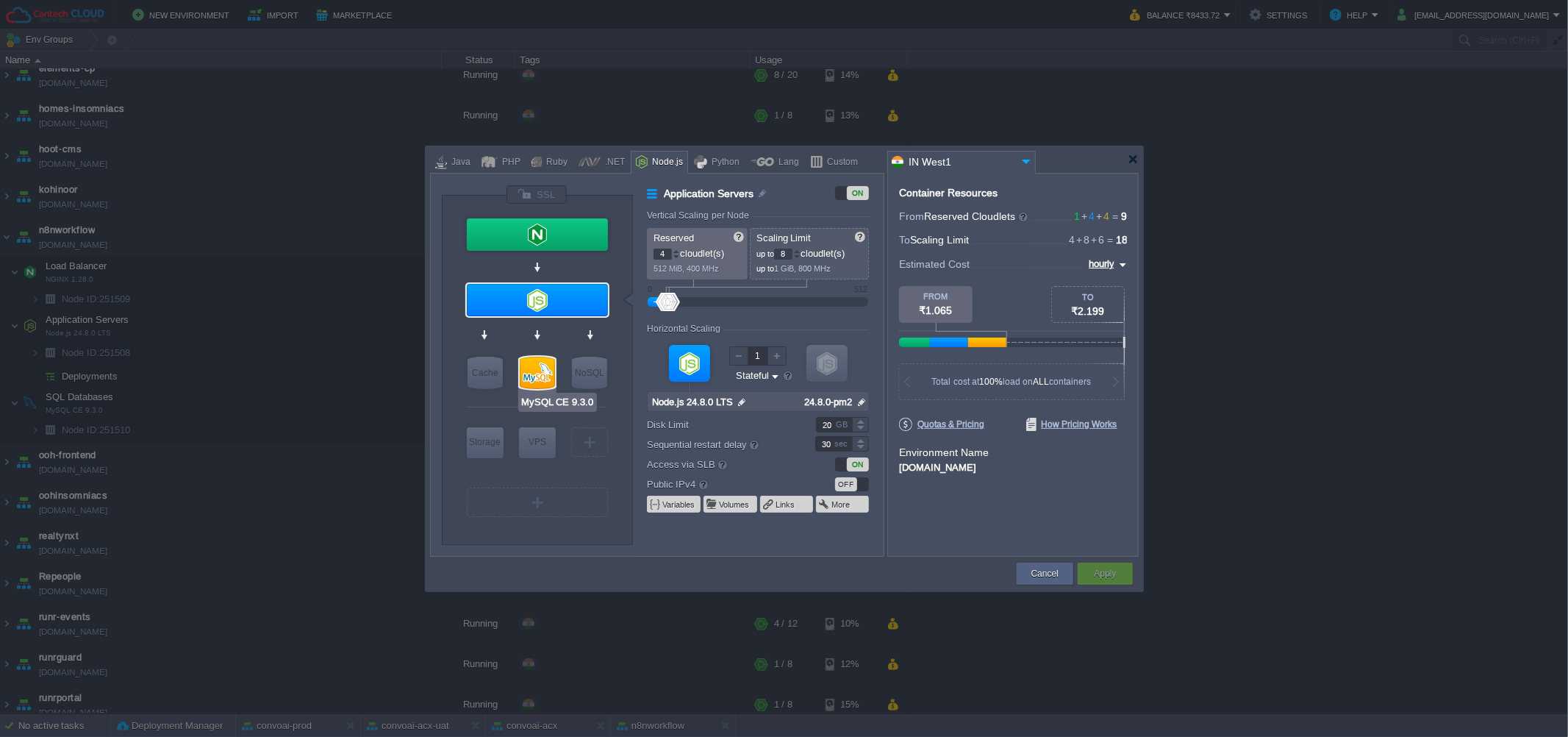
click at [544, 403] on input "MySQL CE 9.3.0" at bounding box center [557, 402] width 74 height 15
click at [534, 369] on div at bounding box center [537, 372] width 36 height 32
type input "SQL Databases"
type input "6"
type input "MySQL CE 9.3.0"
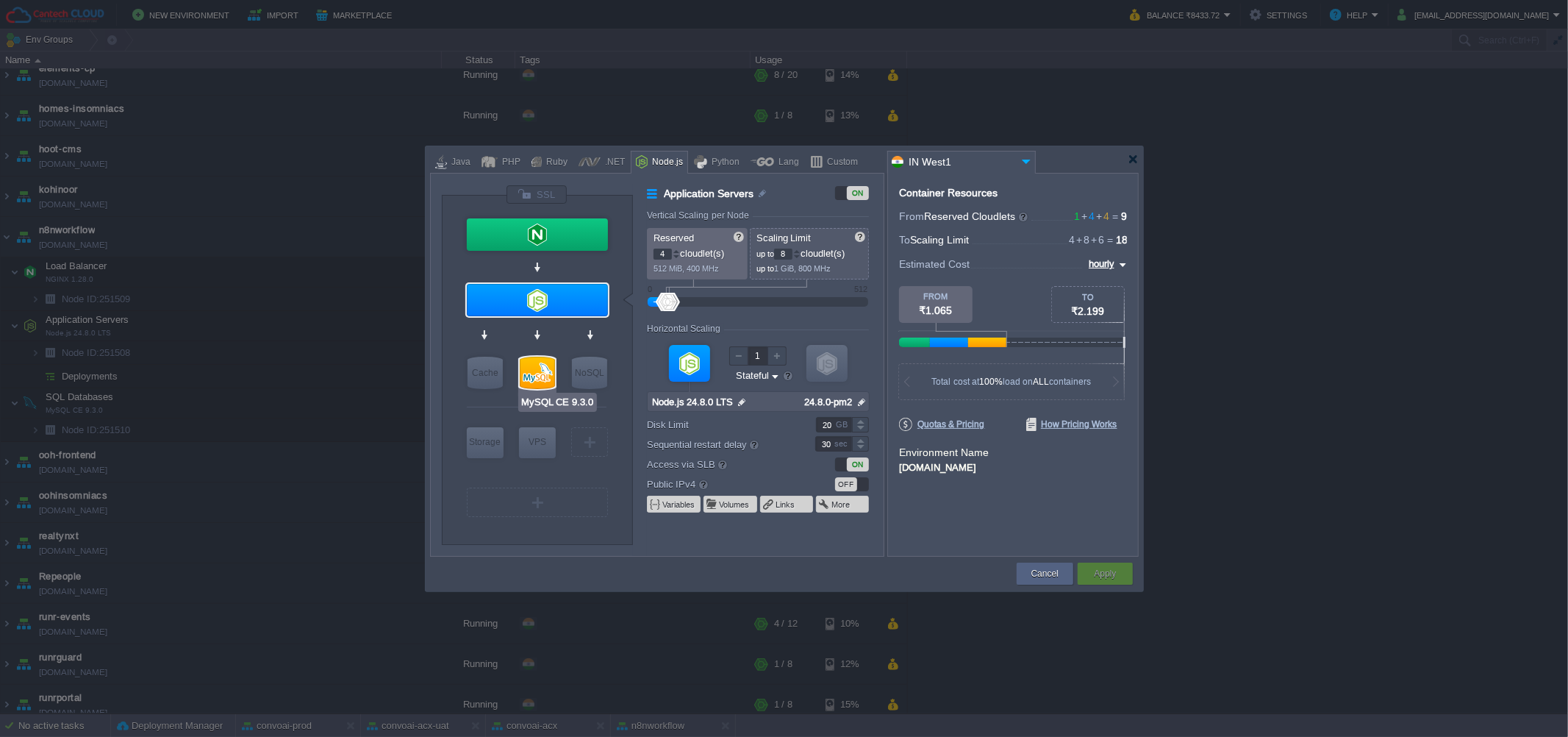
type input "null"
type input "9.3.0-almalinux-9"
type input "Stateless"
click at [539, 375] on div at bounding box center [537, 372] width 36 height 32
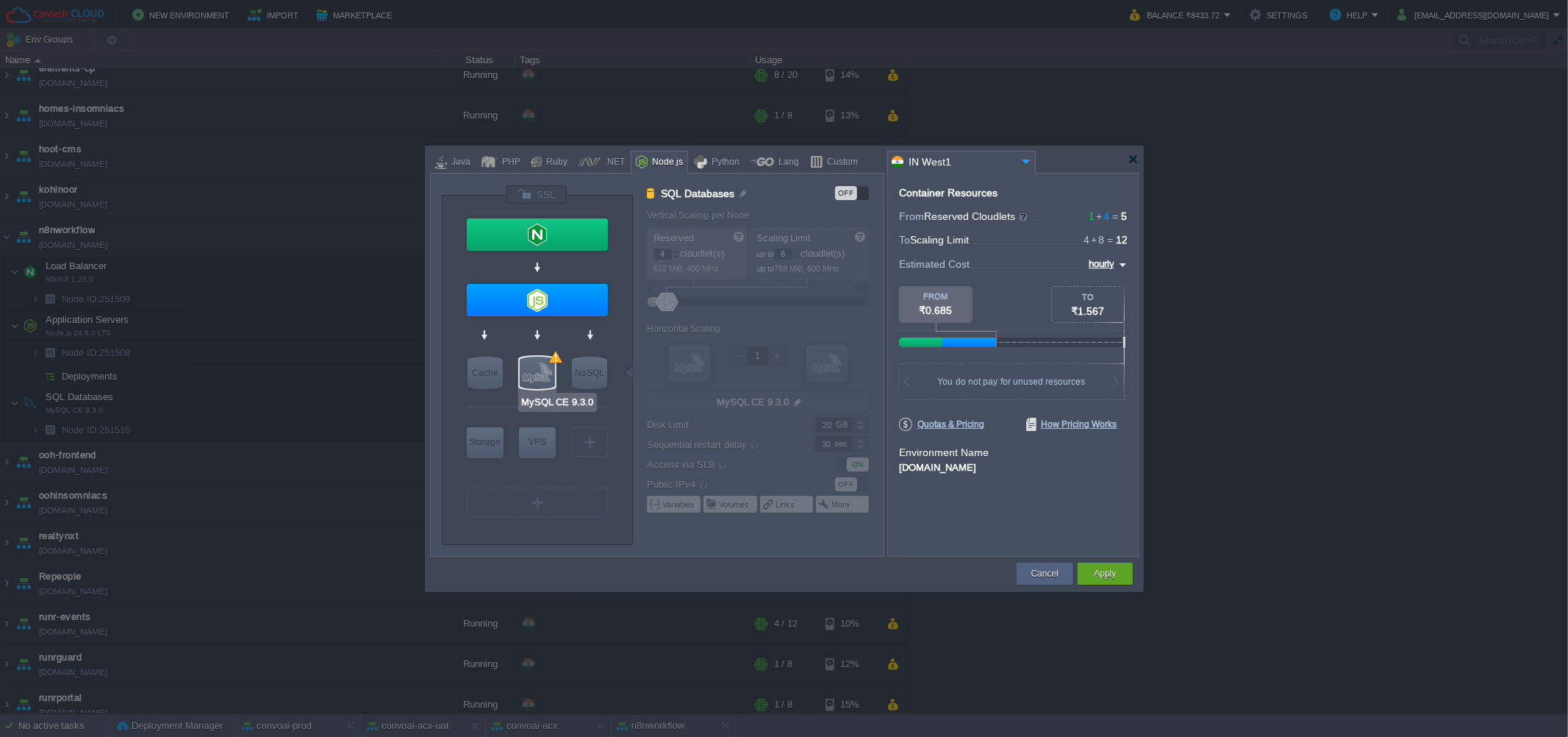
click at [539, 375] on div at bounding box center [537, 372] width 36 height 32
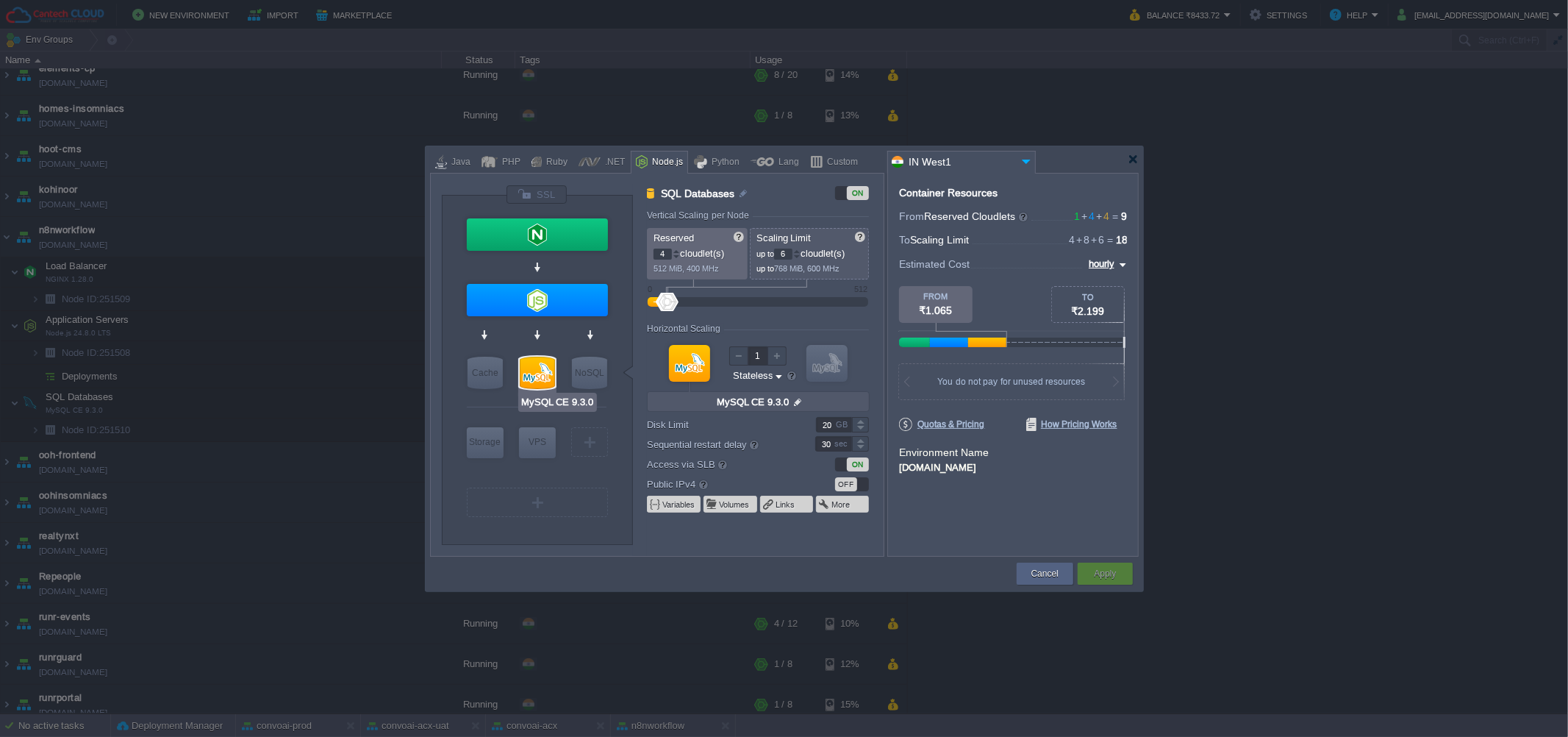
click at [553, 403] on input "MySQL CE 9.3.0" at bounding box center [557, 402] width 74 height 15
click at [750, 403] on input "MySQL CE 9.3.0" at bounding box center [752, 402] width 78 height 19
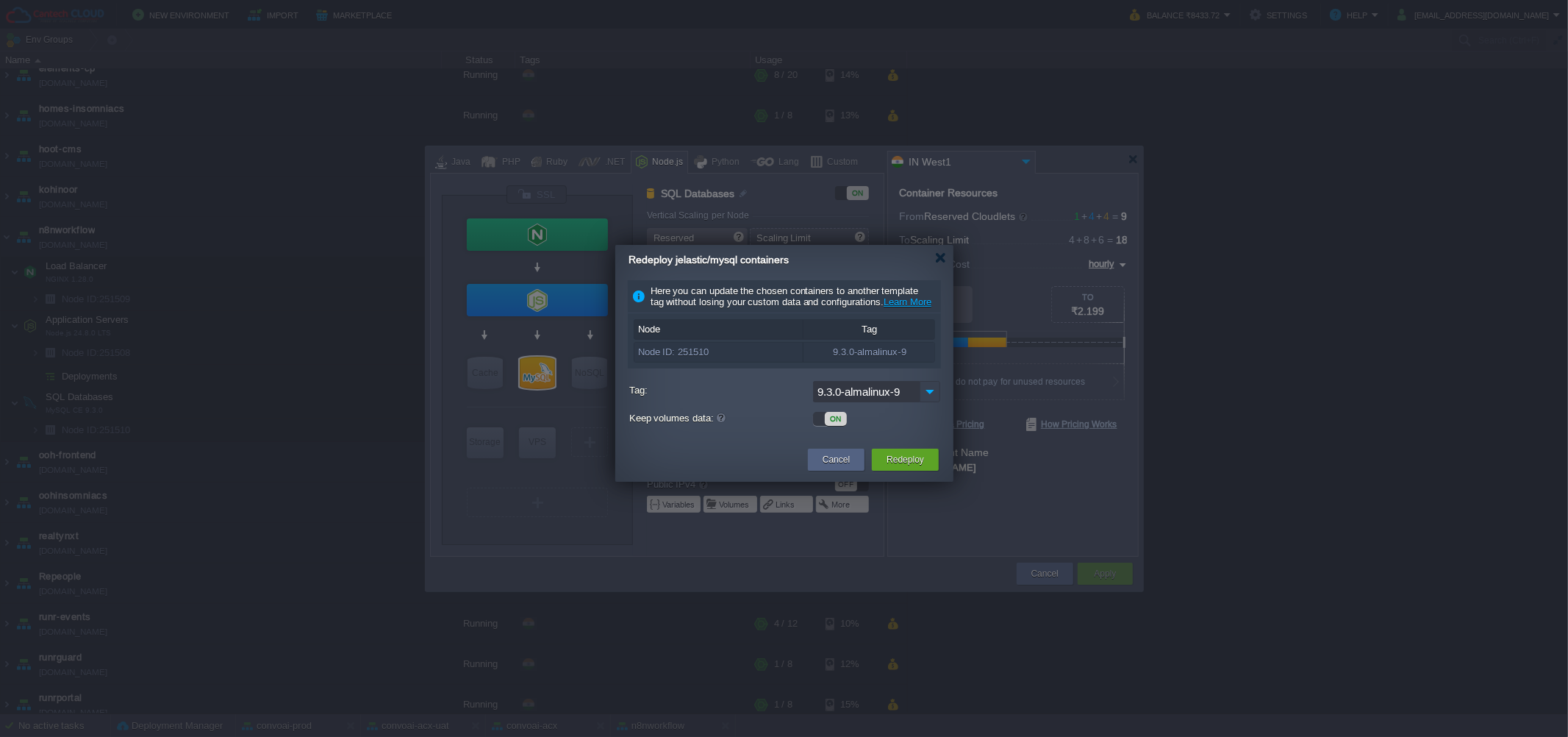
click at [925, 402] on img at bounding box center [930, 391] width 21 height 22
click at [942, 260] on div at bounding box center [940, 257] width 11 height 11
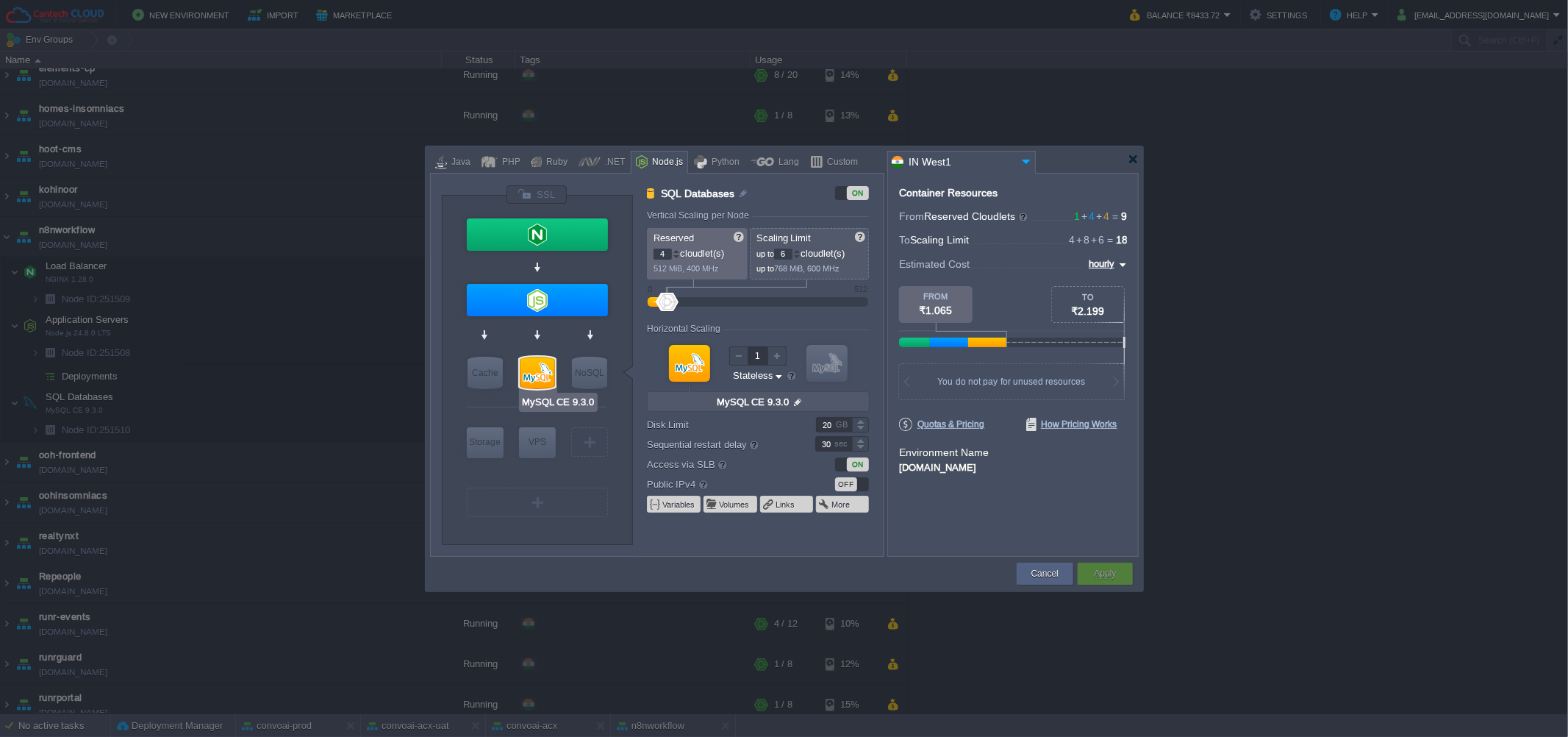
click at [535, 363] on div at bounding box center [537, 372] width 36 height 32
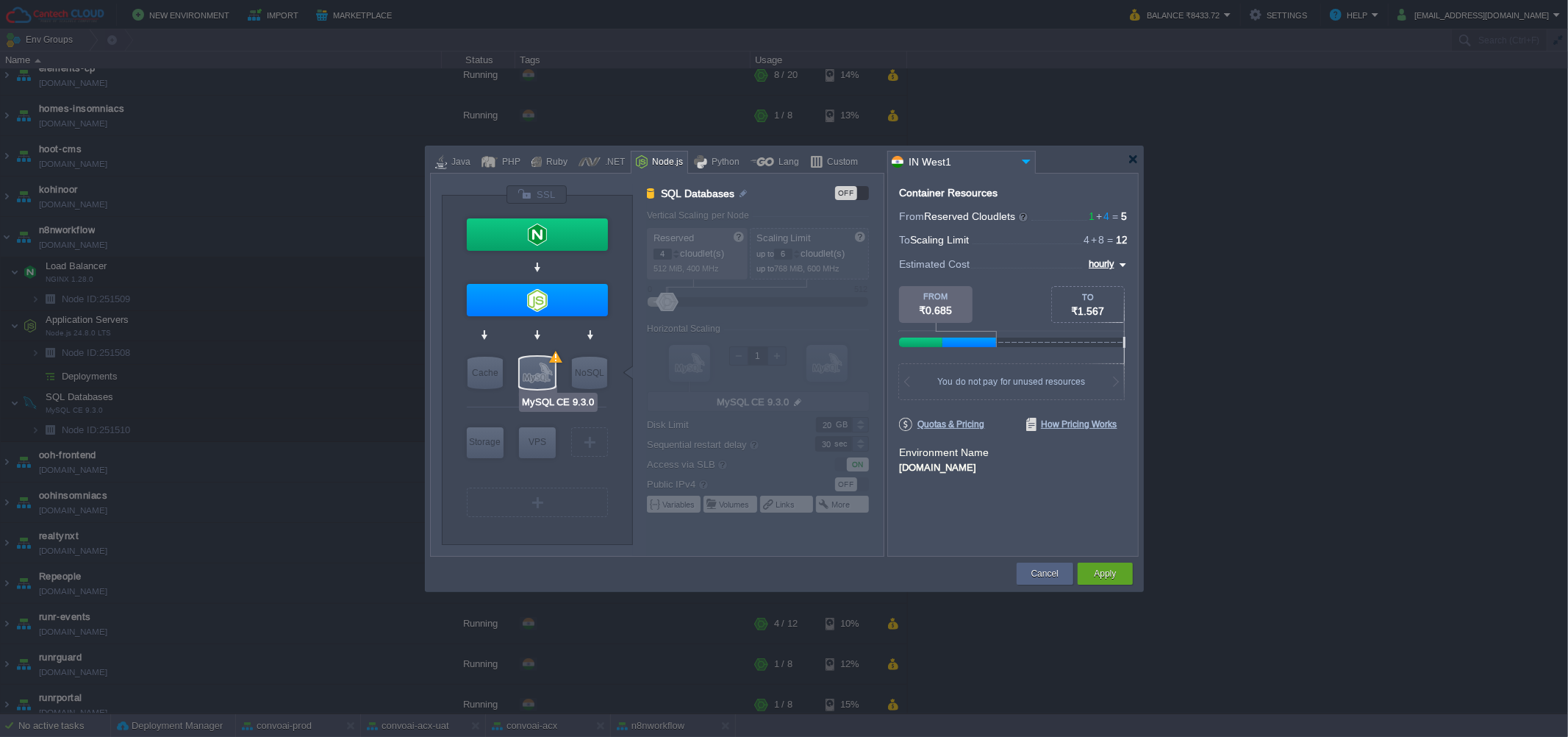
click at [535, 363] on div at bounding box center [537, 372] width 36 height 32
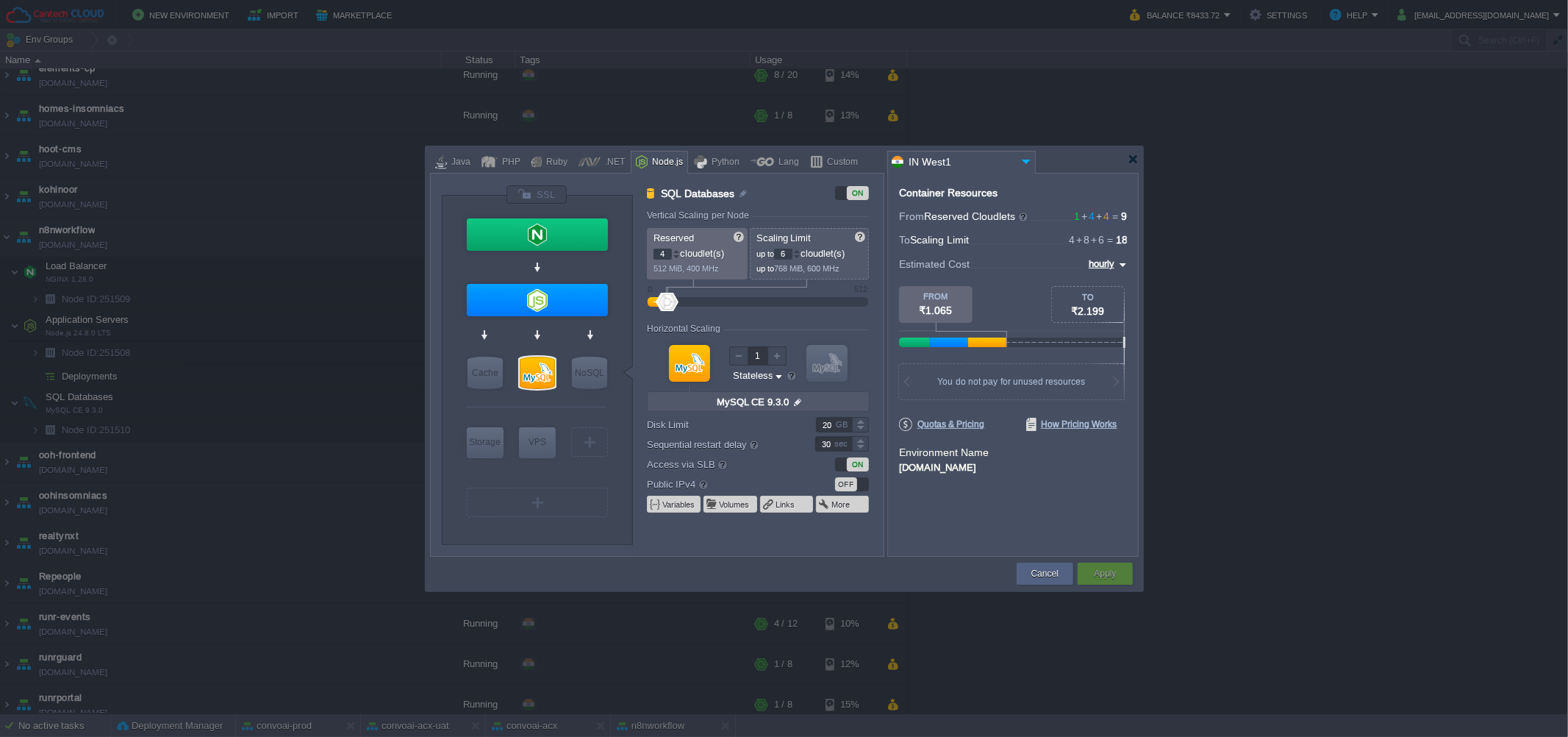
click at [771, 404] on input "MySQL CE 9.3.0" at bounding box center [752, 402] width 78 height 19
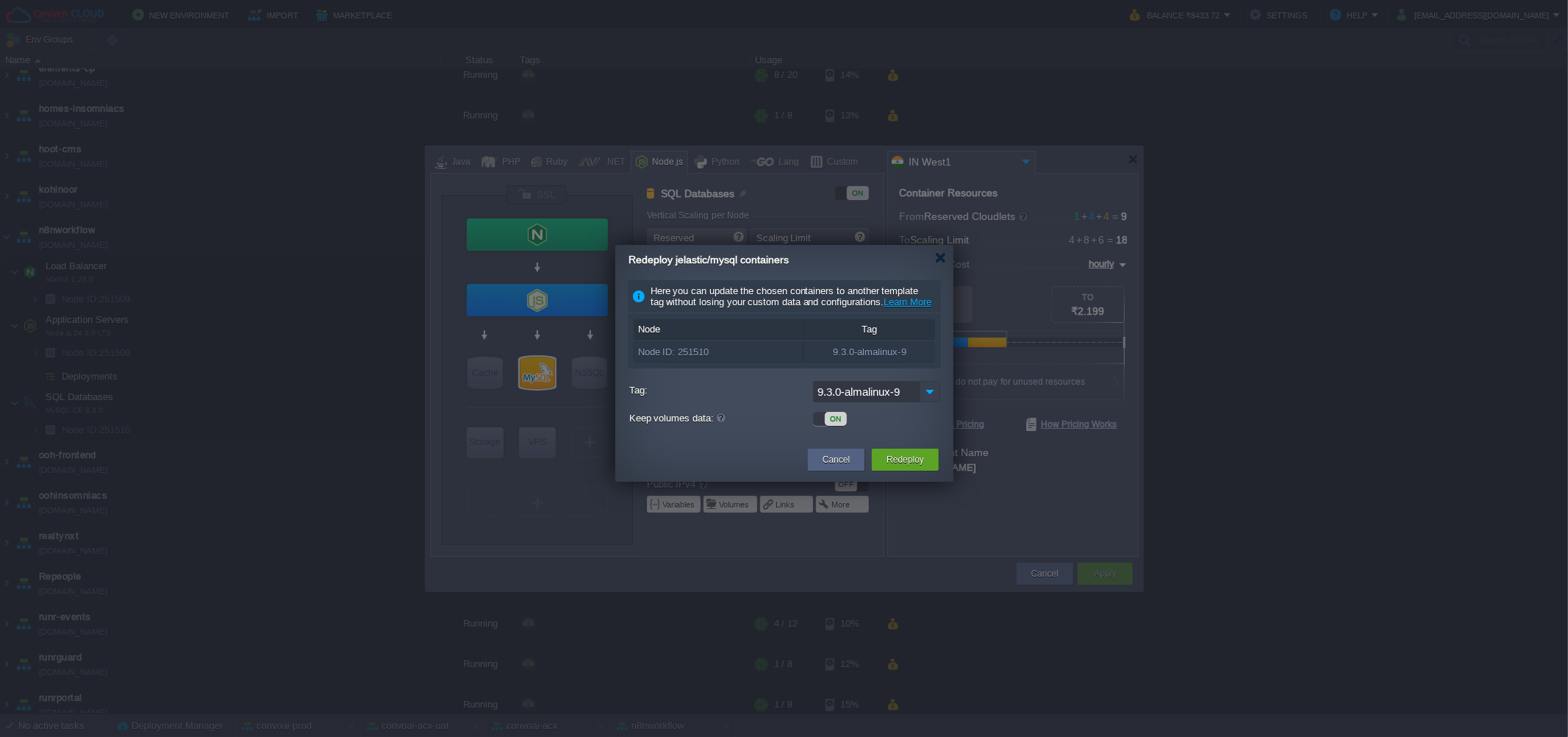
click at [922, 402] on img at bounding box center [930, 391] width 21 height 22
click at [942, 255] on div at bounding box center [940, 257] width 11 height 11
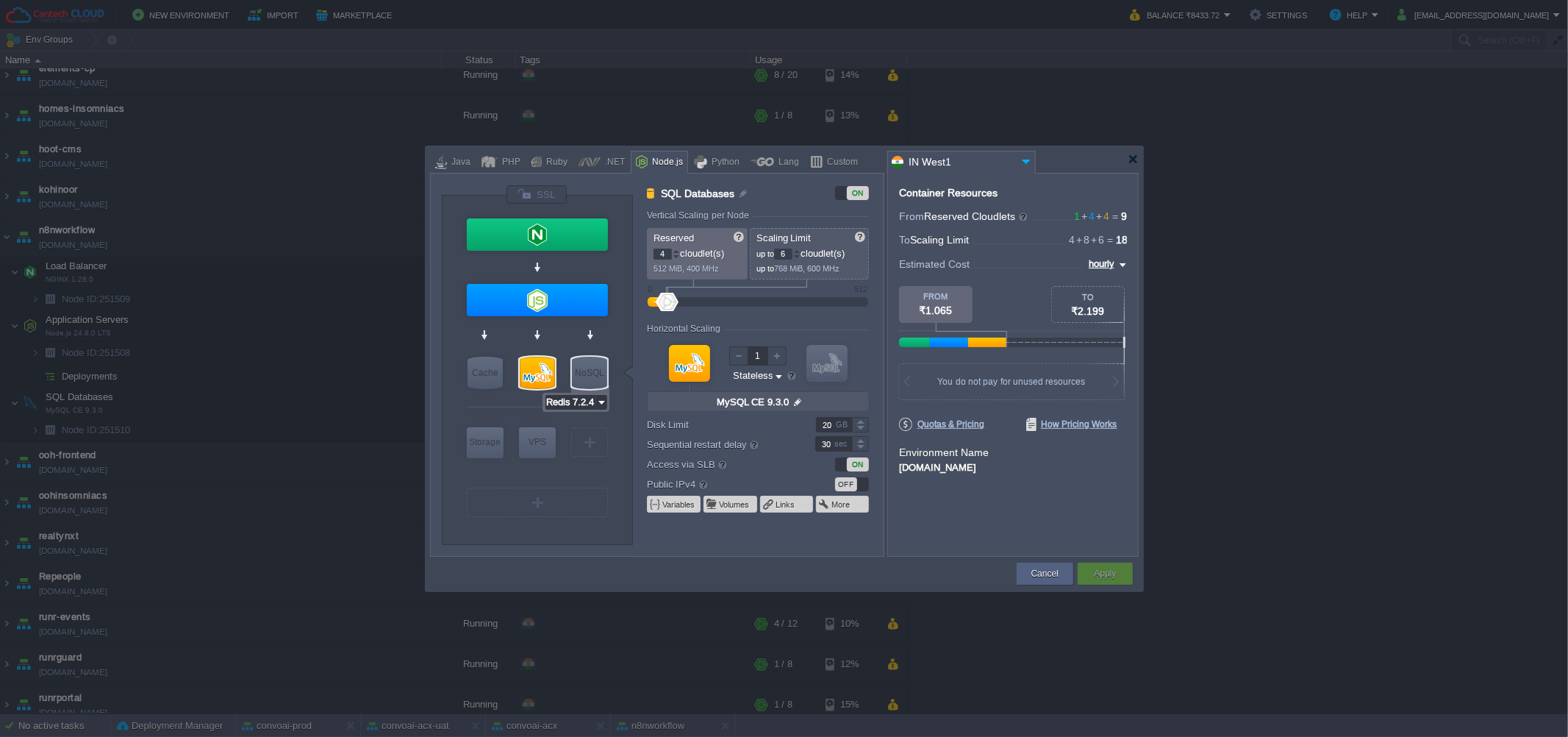
click at [584, 398] on input "Redis 7.2.4" at bounding box center [571, 402] width 50 height 15
click at [581, 495] on div "More..." at bounding box center [586, 495] width 81 height 17
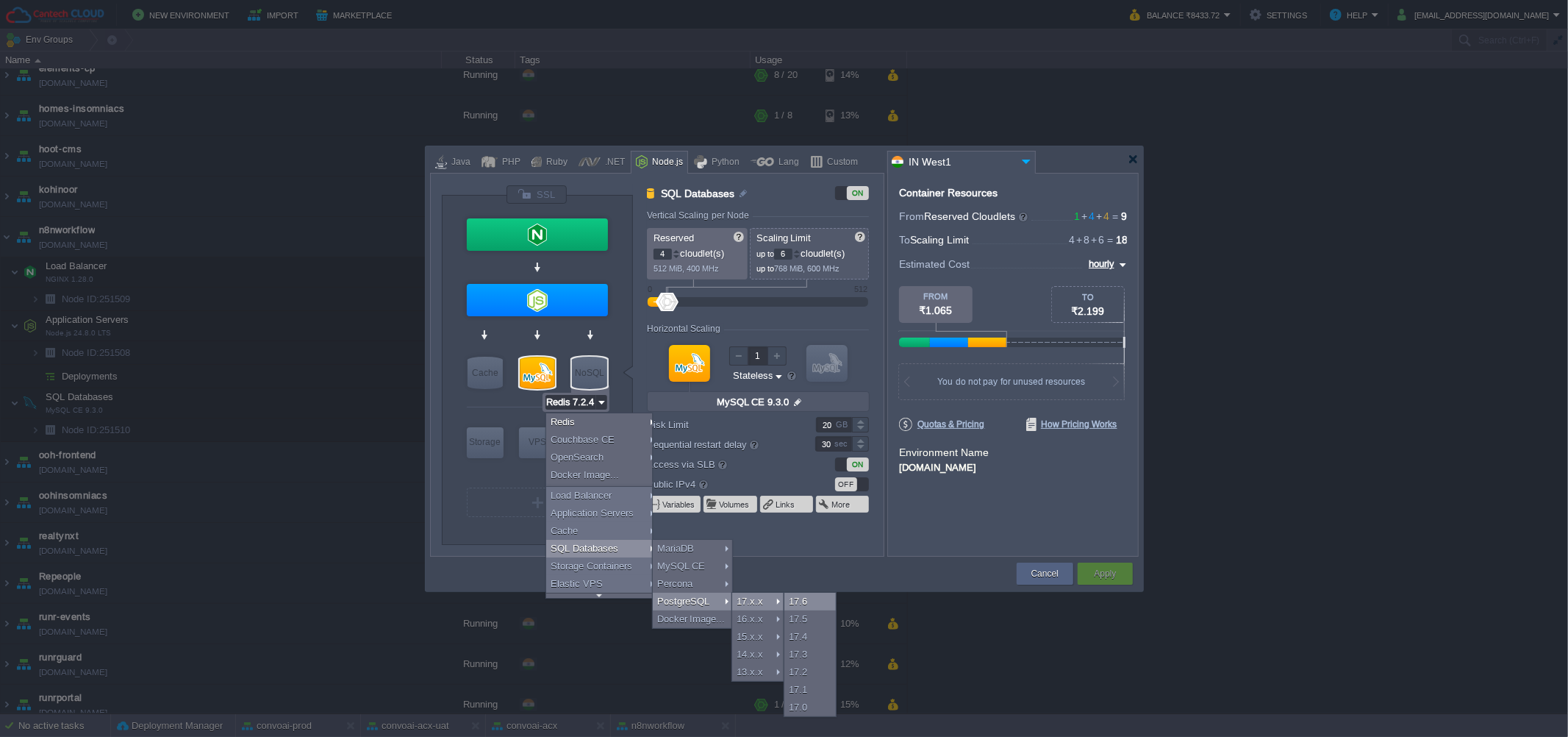
click at [789, 600] on div "17.6" at bounding box center [810, 601] width 51 height 17
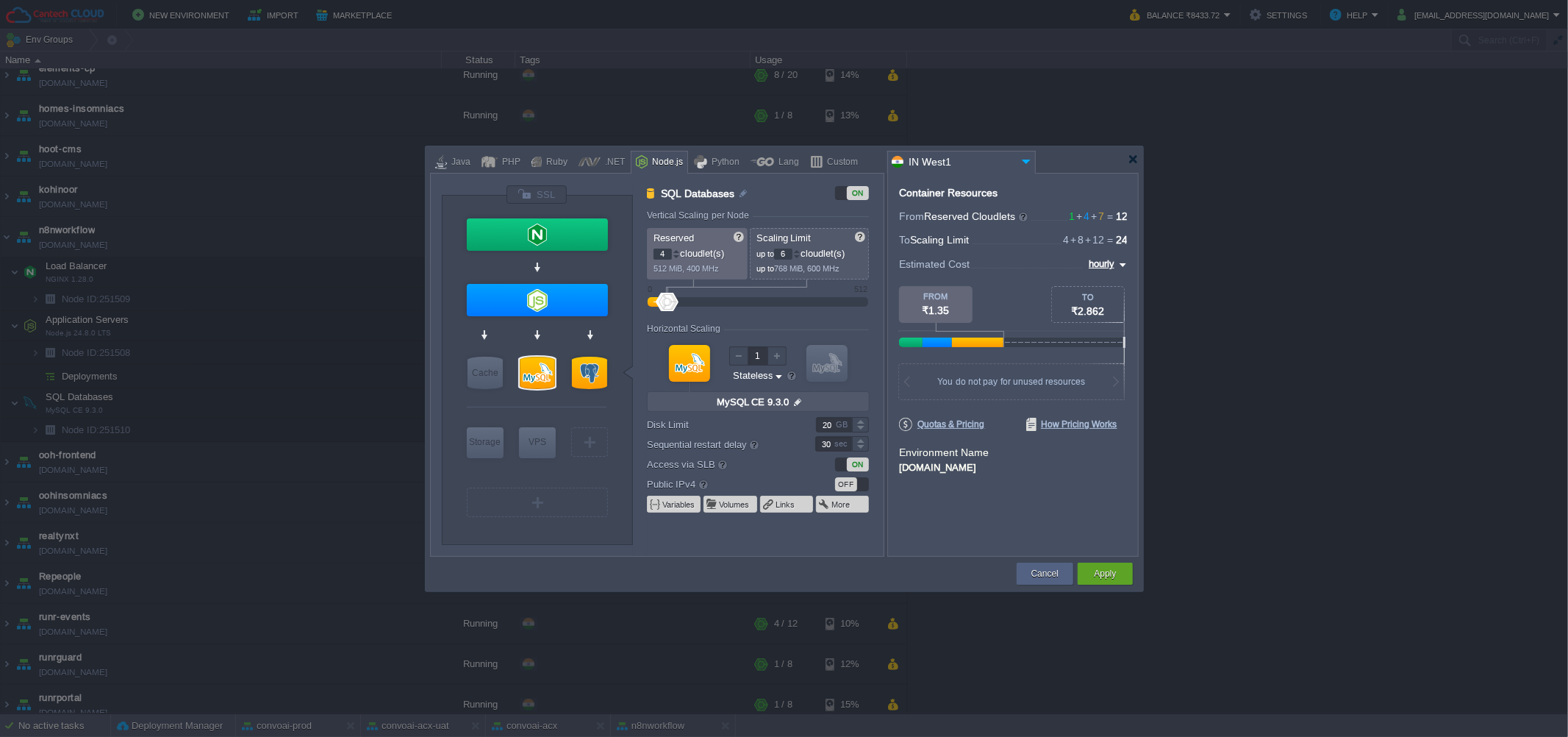
type input "MySQL CE 9.3.0"
click at [532, 371] on div at bounding box center [537, 372] width 36 height 32
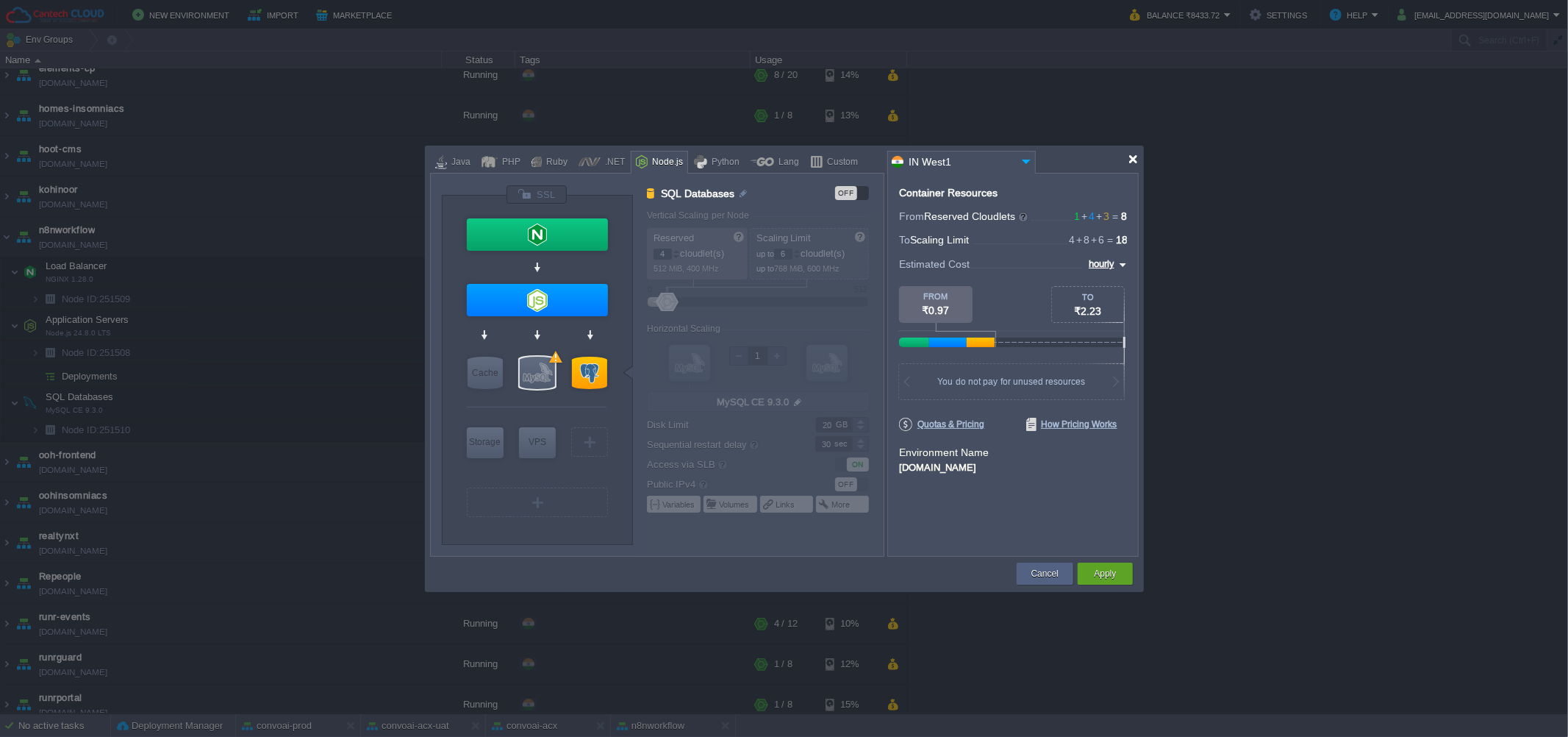
click at [1136, 160] on div at bounding box center [1133, 159] width 11 height 11
